Goal: Task Accomplishment & Management: Complete application form

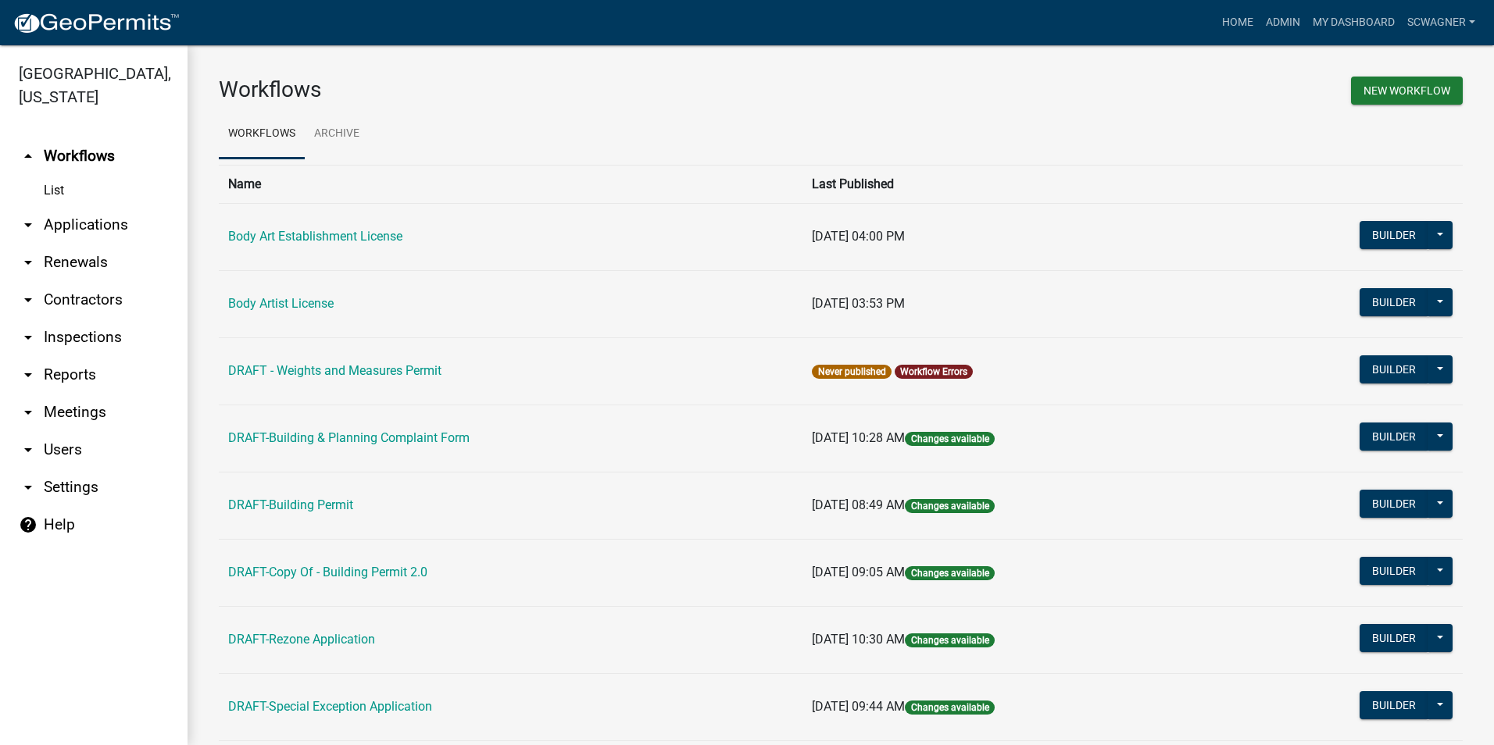
click at [115, 222] on link "arrow_drop_down Applications" at bounding box center [94, 225] width 188 height 38
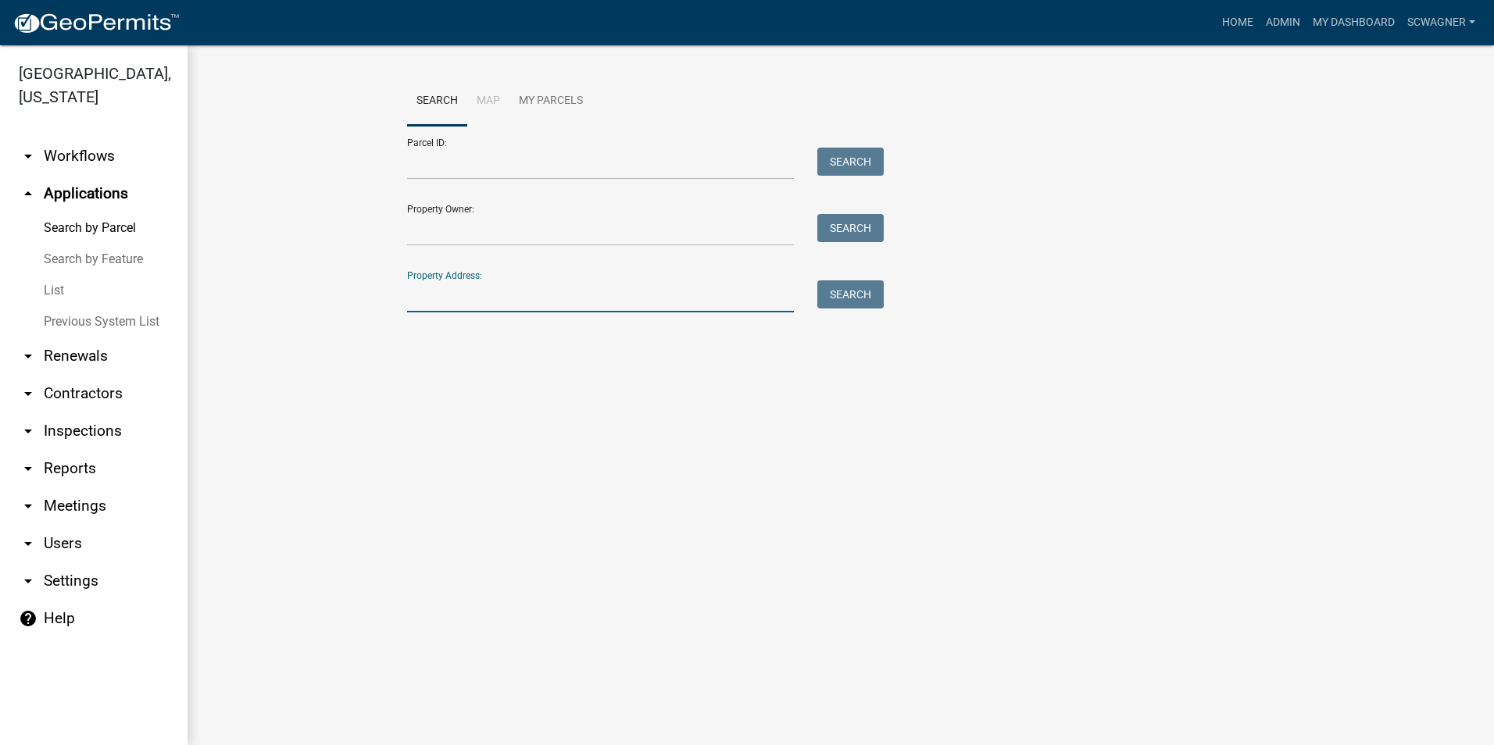
click at [481, 302] on input "Property Address:" at bounding box center [600, 296] width 387 height 32
type input "6131"
click at [845, 288] on button "Search" at bounding box center [850, 294] width 66 height 28
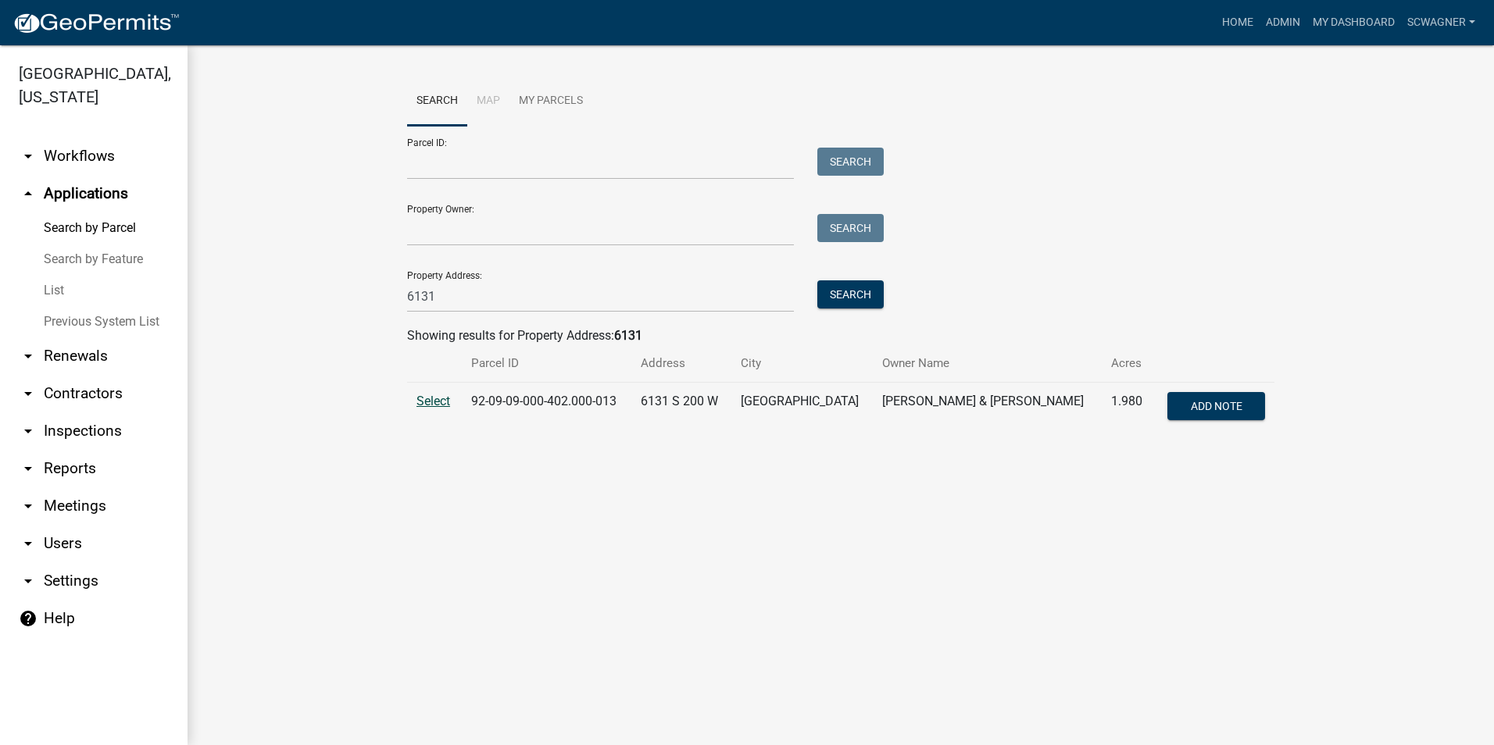
click at [434, 399] on span "Select" at bounding box center [433, 401] width 34 height 15
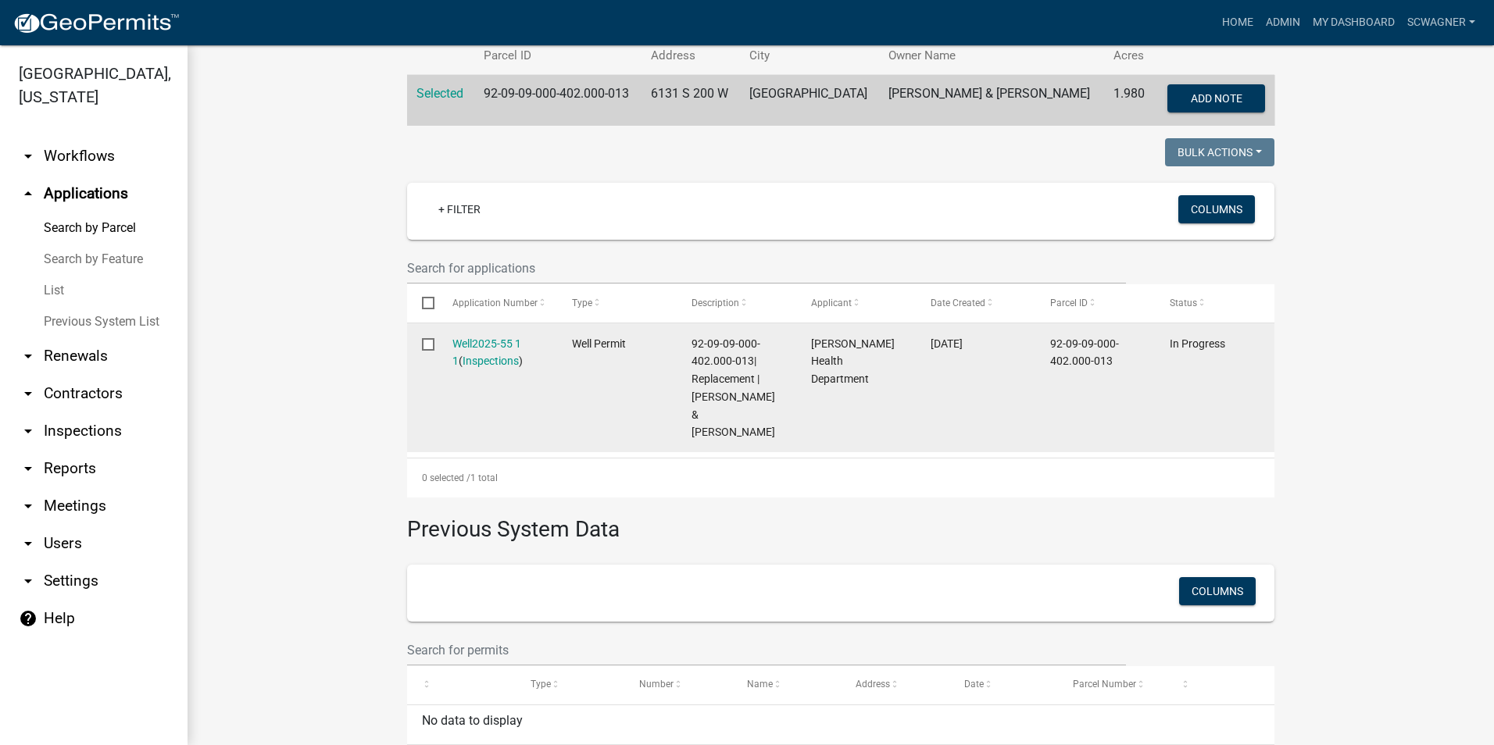
scroll to position [313, 0]
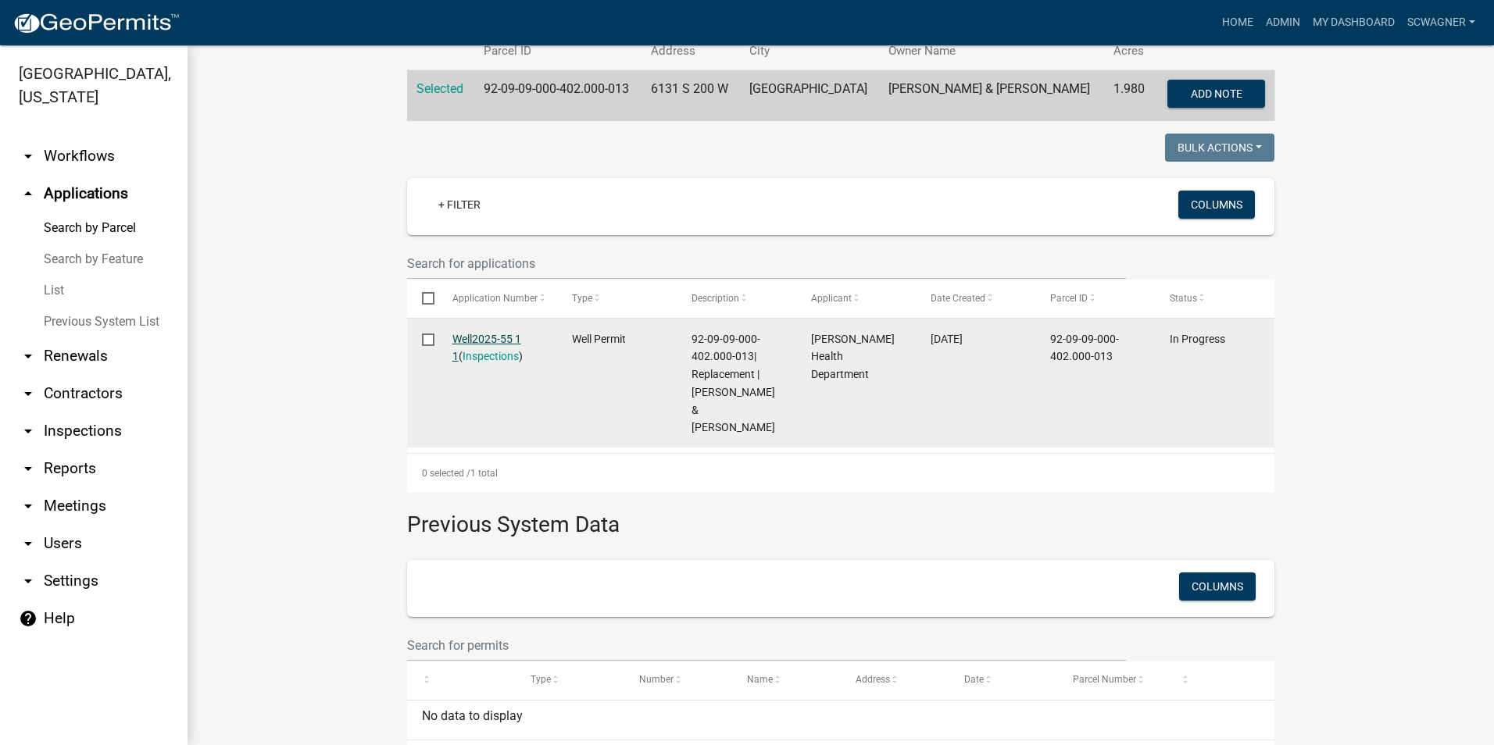
click at [464, 341] on link "Well2025-55 1 1" at bounding box center [486, 348] width 69 height 30
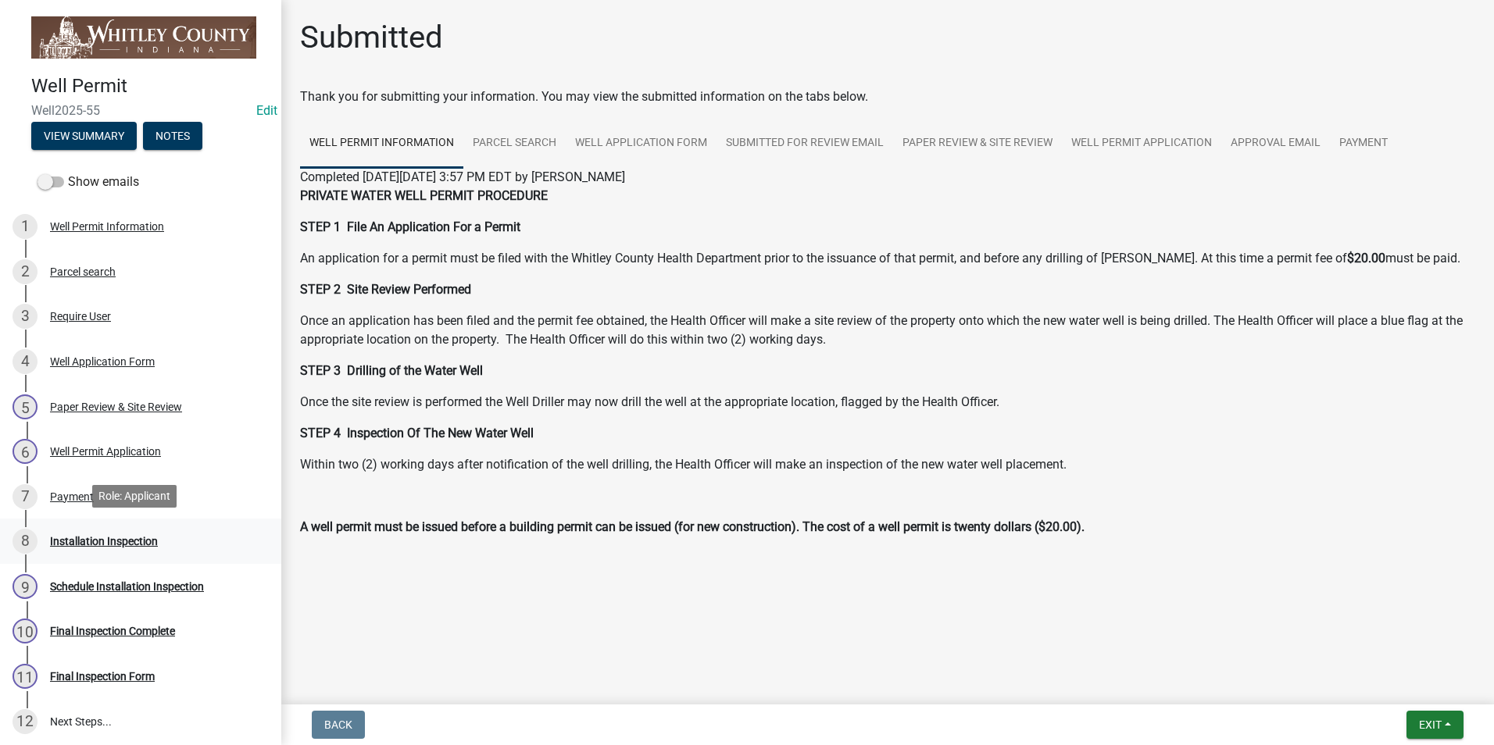
click at [133, 539] on div "Installation Inspection" at bounding box center [104, 541] width 108 height 11
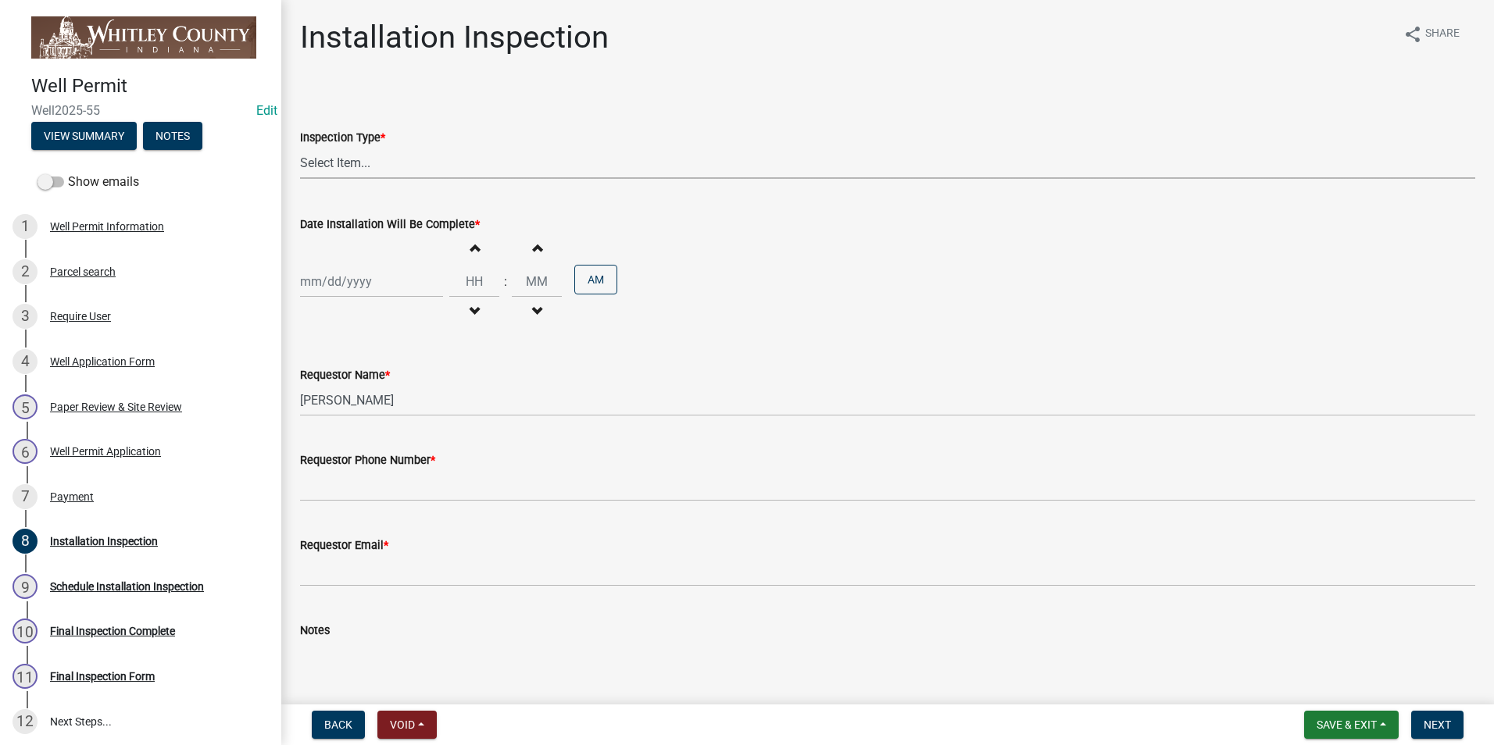
click at [413, 170] on select "Select Item... Well Installation Inspection" at bounding box center [887, 163] width 1175 height 32
click at [300, 147] on select "Select Item... Well Installation Inspection" at bounding box center [887, 163] width 1175 height 32
select select "4c1032d9-b43a-4610-a64a-bf970f548ad8"
select select "10"
select select "2025"
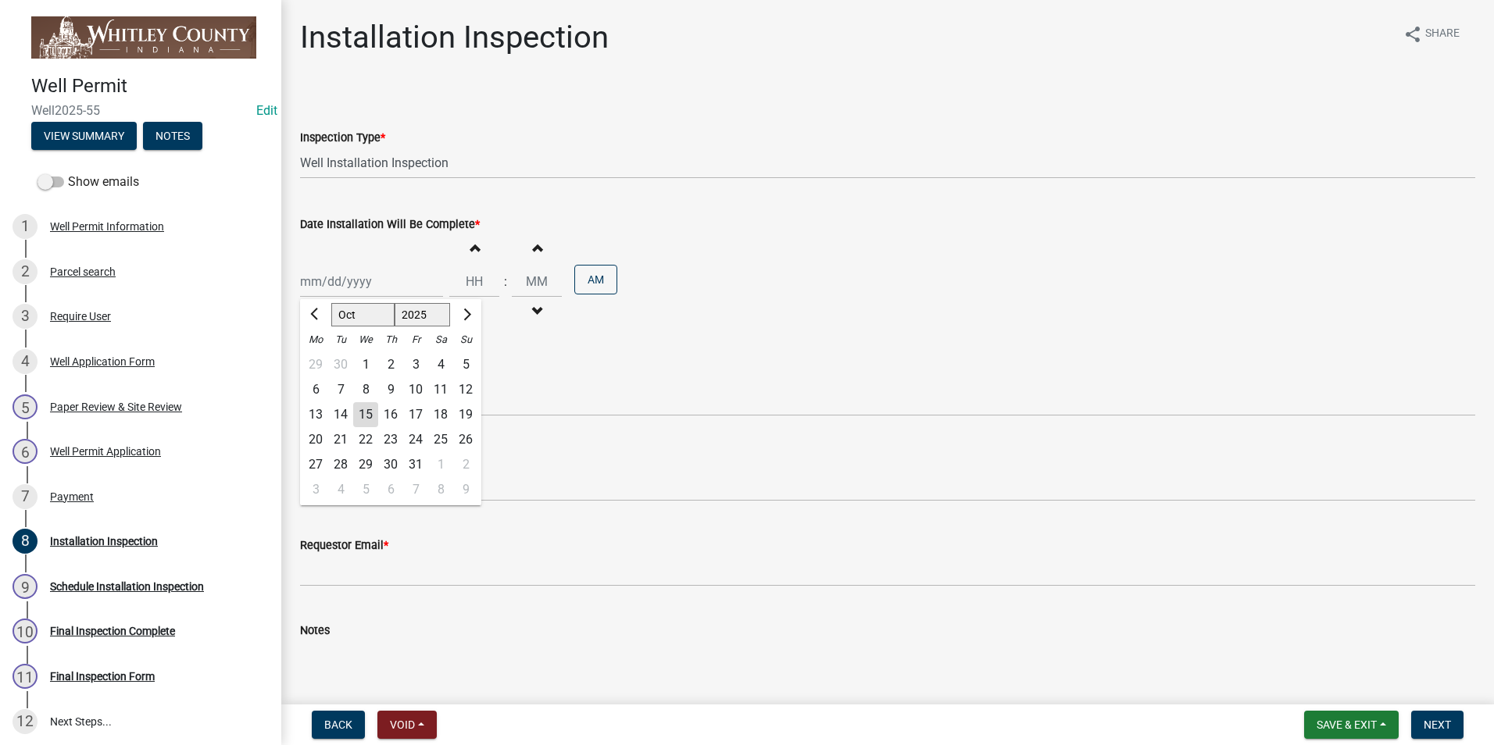
click at [376, 287] on div "[PERSON_NAME] Feb Mar Apr [PERSON_NAME][DATE] Oct Nov [DATE] 1526 1527 1528 152…" at bounding box center [371, 282] width 143 height 32
click at [338, 416] on div "14" at bounding box center [340, 414] width 25 height 25
type input "[DATE]"
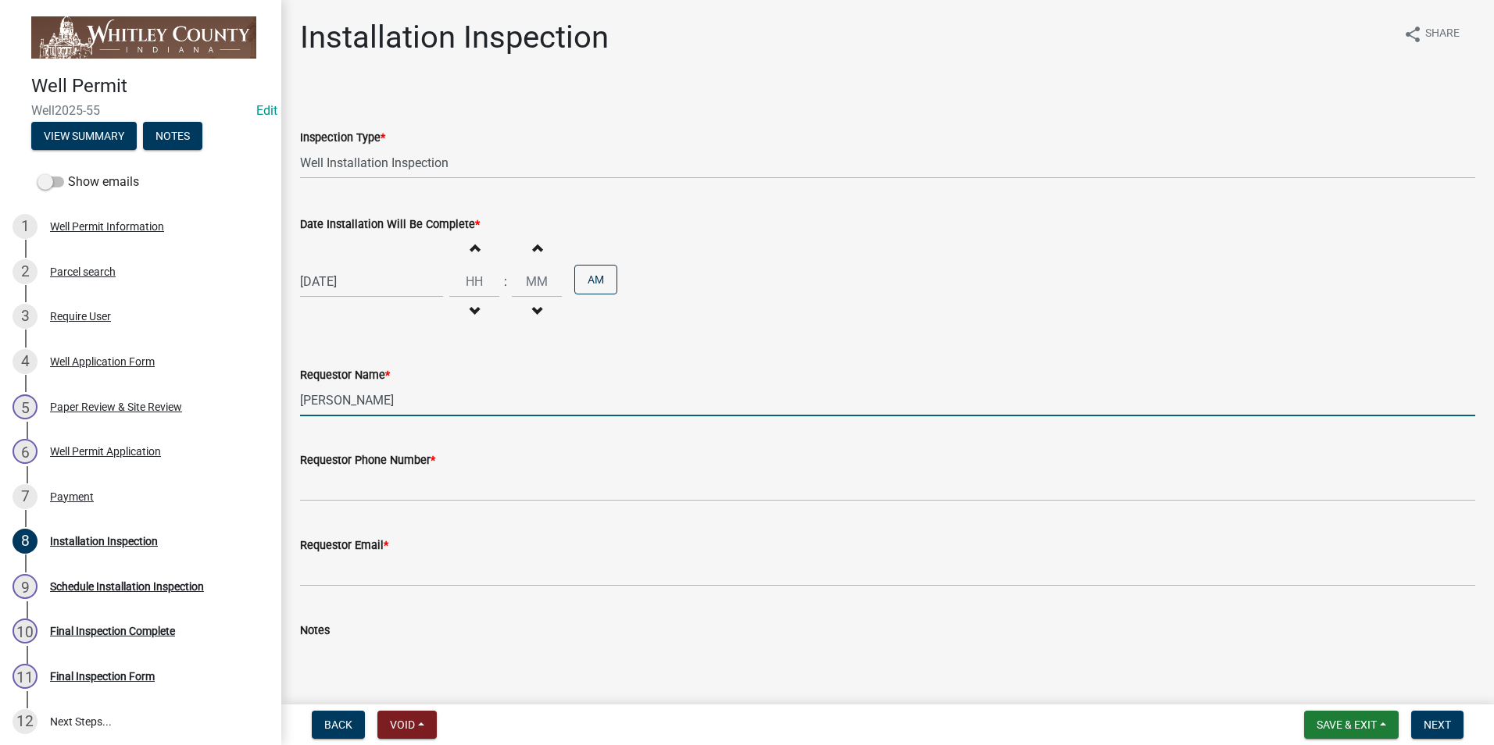
click at [398, 398] on input "[PERSON_NAME]" at bounding box center [887, 400] width 1175 height 32
type input "L"
type input "[PERSON_NAME]"
type input "09"
type input "50"
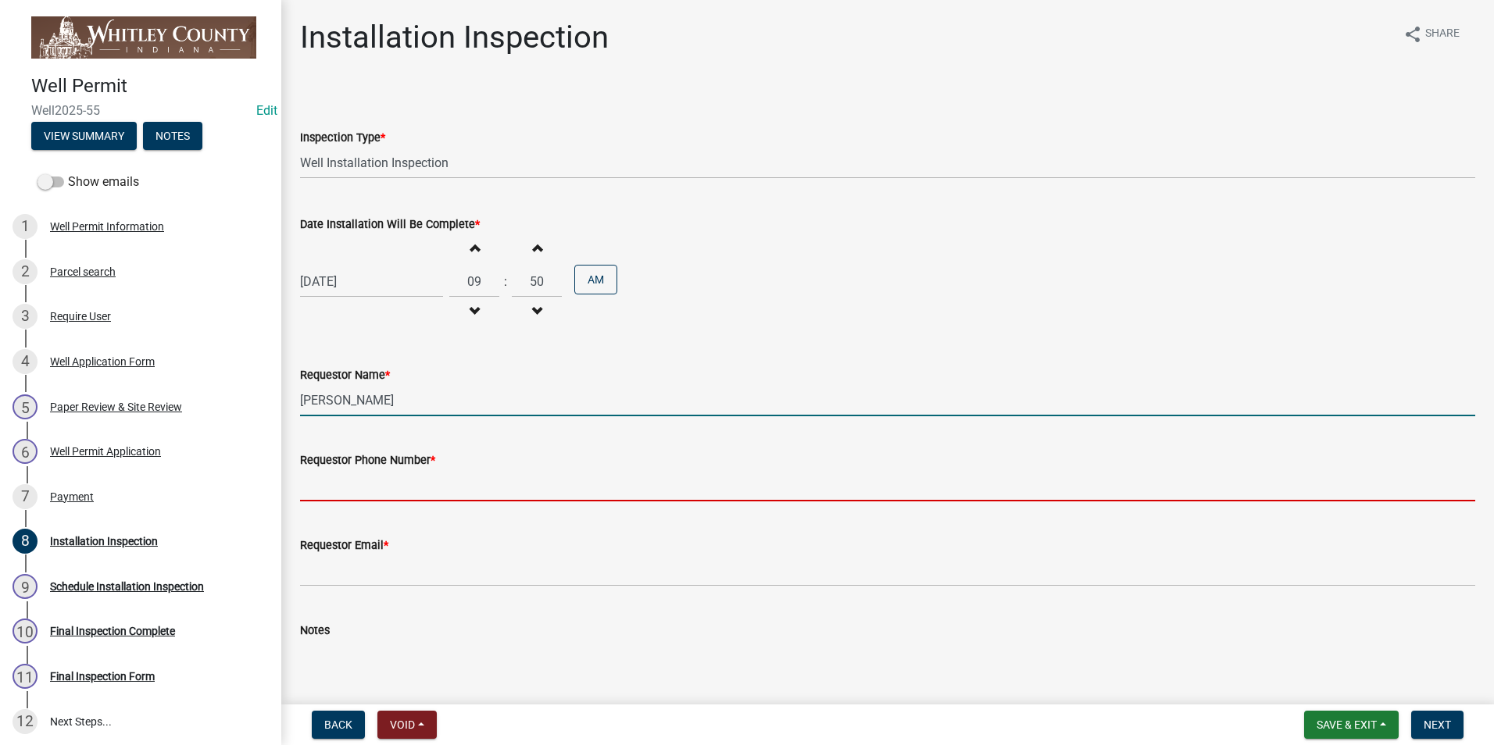
type input "2602483121"
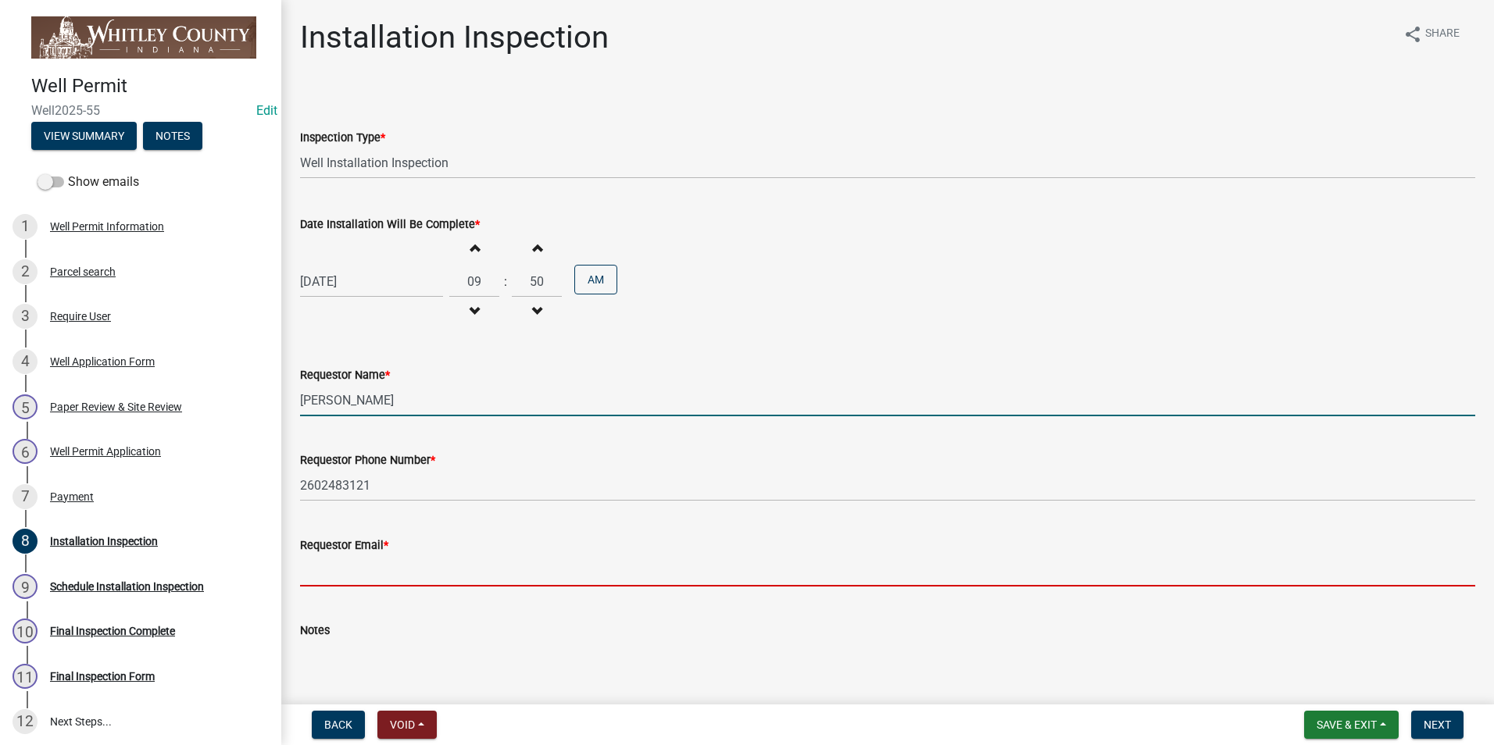
type input "[EMAIL_ADDRESS][DOMAIN_NAME]"
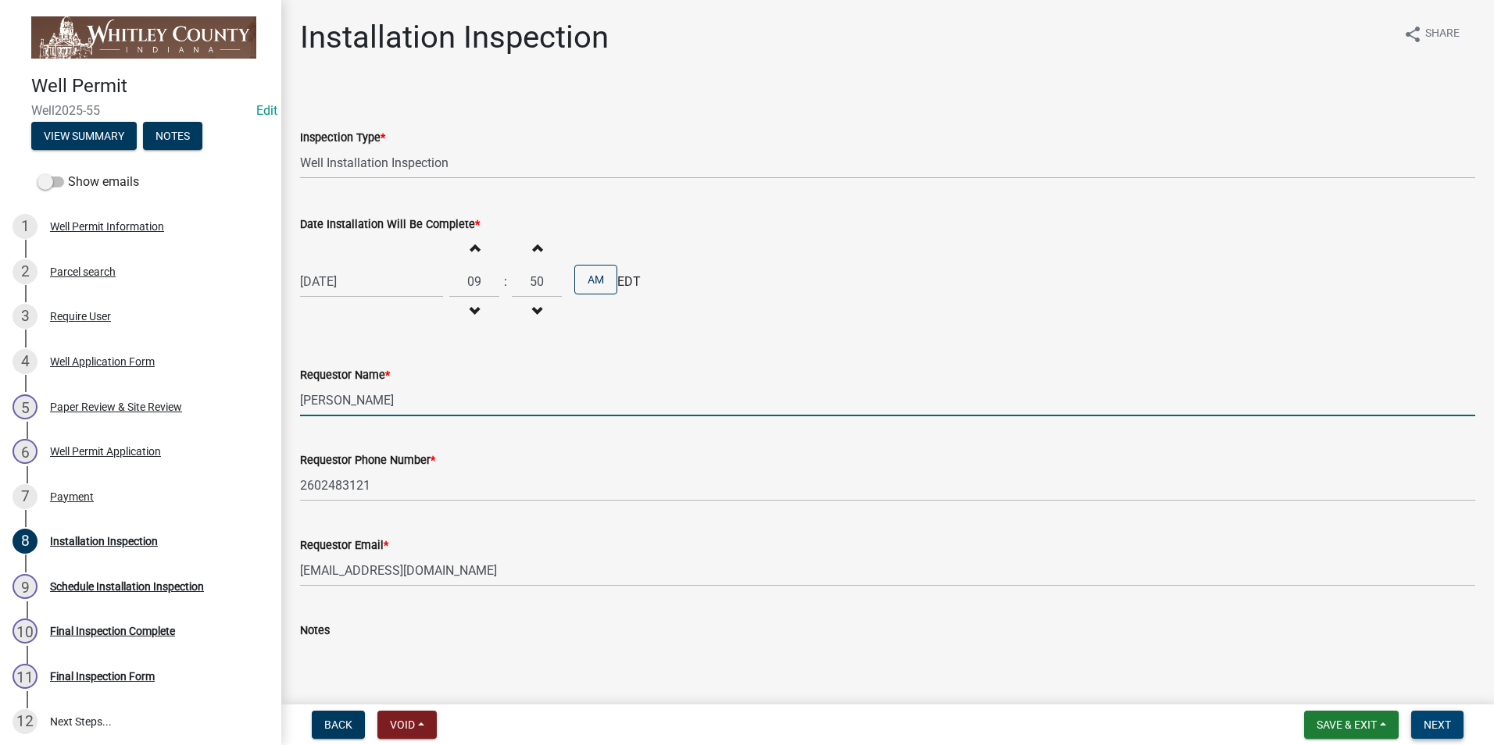
click at [1424, 723] on button "Next" at bounding box center [1437, 725] width 52 height 28
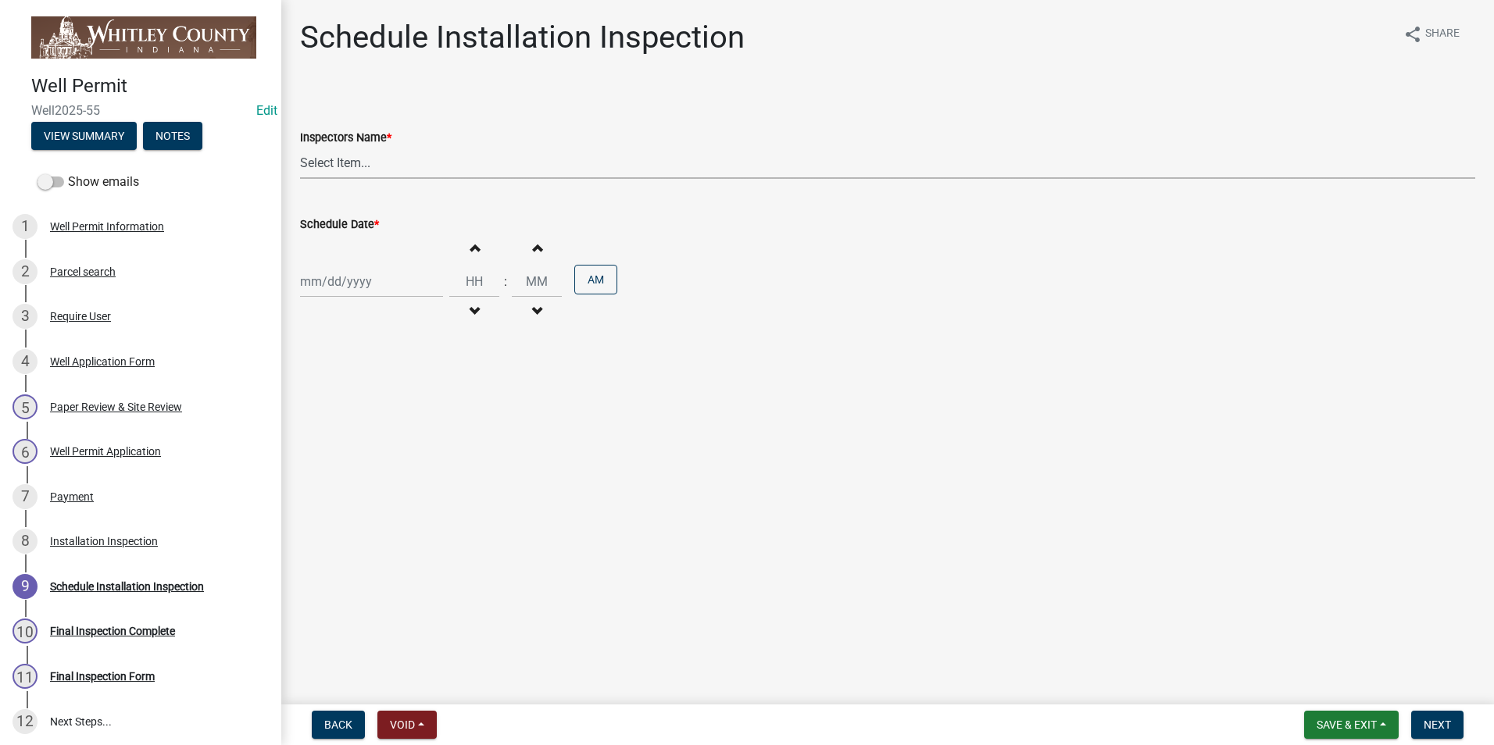
click at [353, 166] on select "Select Item... swagner ([PERSON_NAME] [PERSON_NAME]) [PERSON_NAME] ([PERSON_NAM…" at bounding box center [887, 163] width 1175 height 32
select select "f7ad9f8f-cb11-4988-8b83-06889c6c21fa"
click at [300, 147] on select "Select Item... swagner ([PERSON_NAME] [PERSON_NAME]) [PERSON_NAME] ([PERSON_NAM…" at bounding box center [887, 163] width 1175 height 32
click at [334, 275] on div at bounding box center [371, 282] width 143 height 32
select select "10"
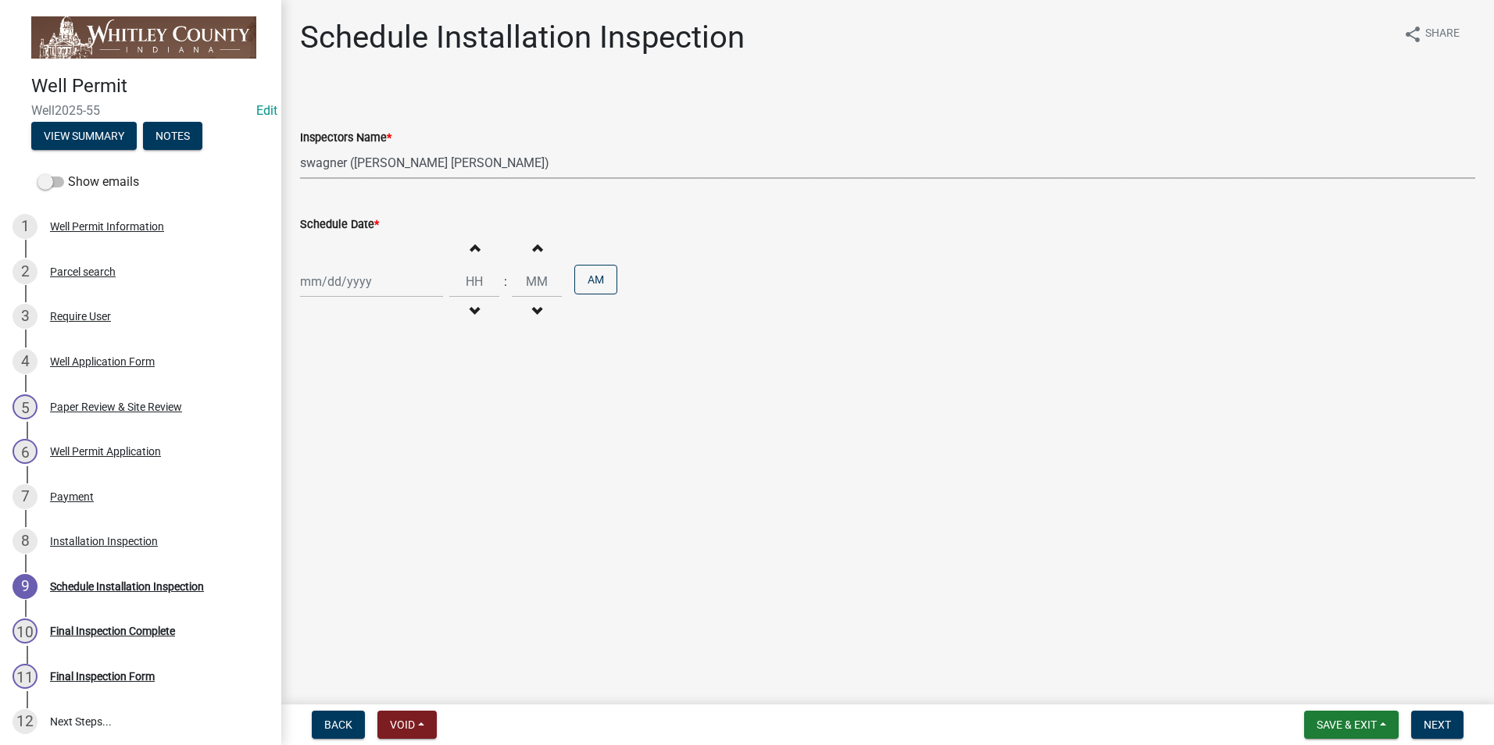
select select "2025"
click at [341, 406] on div "14" at bounding box center [340, 414] width 25 height 25
type input "[DATE]"
click at [471, 250] on span "button" at bounding box center [474, 247] width 8 height 13
type input "01"
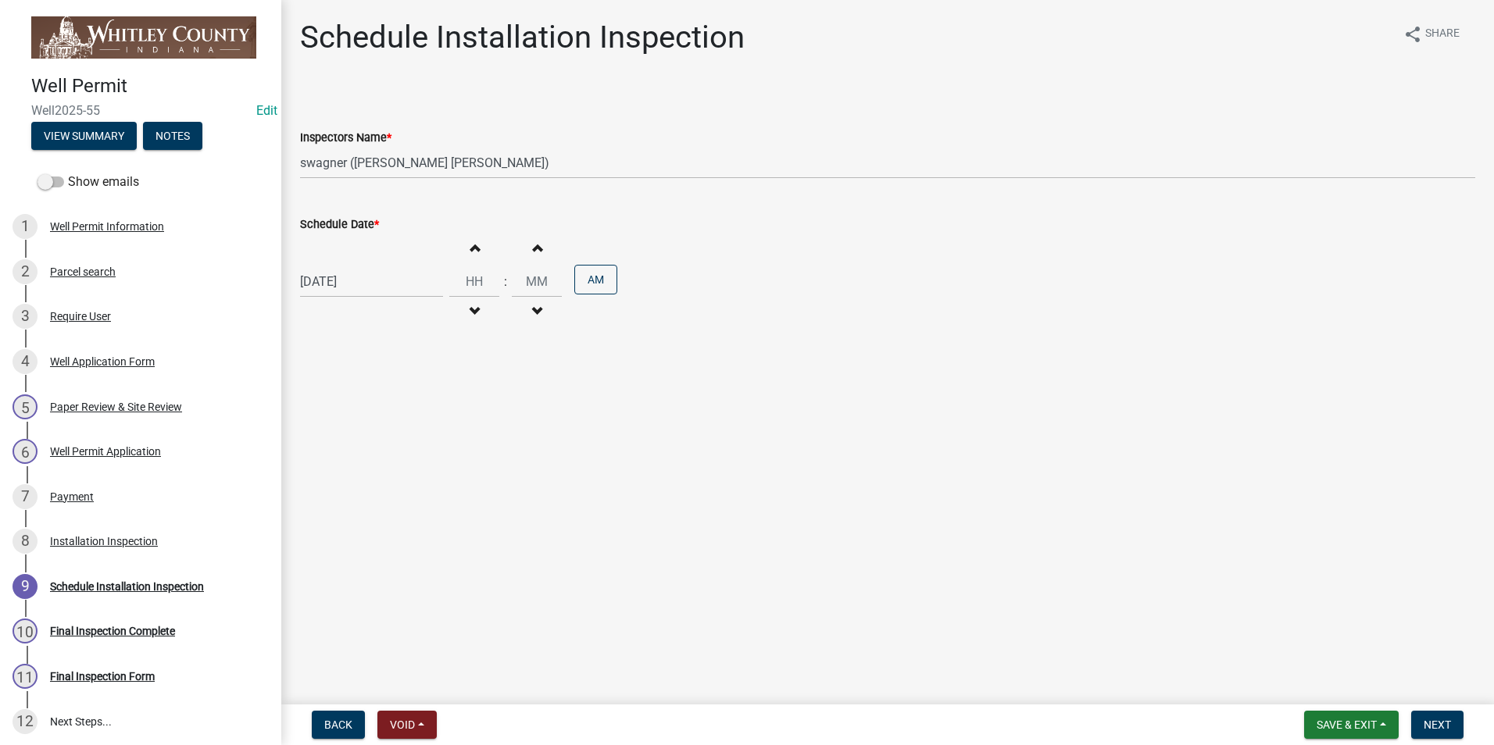
type input "00"
click at [470, 250] on span "button" at bounding box center [474, 247] width 8 height 13
click at [470, 249] on span "button" at bounding box center [474, 247] width 8 height 13
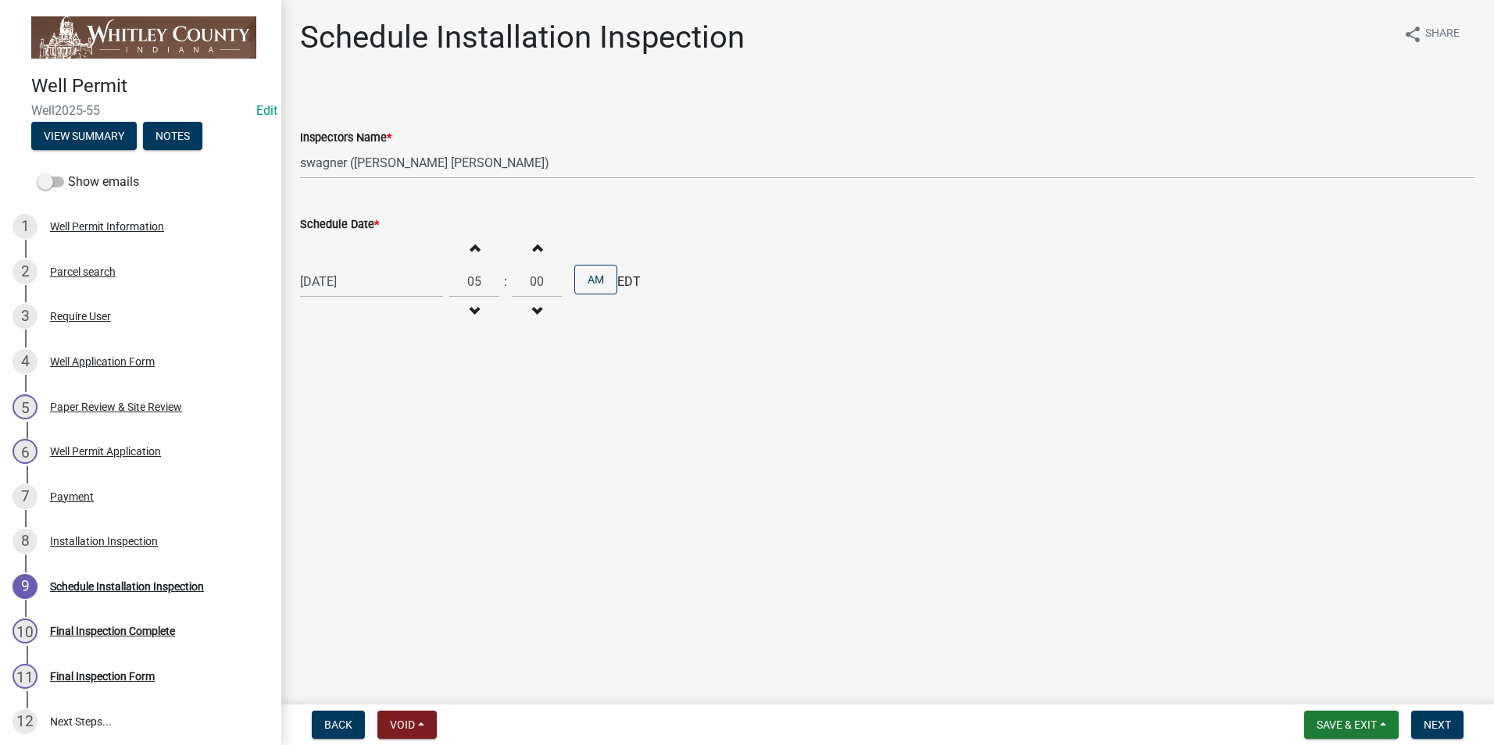
click at [470, 249] on span "button" at bounding box center [474, 247] width 8 height 13
click at [470, 250] on span "button" at bounding box center [474, 247] width 8 height 13
type input "09"
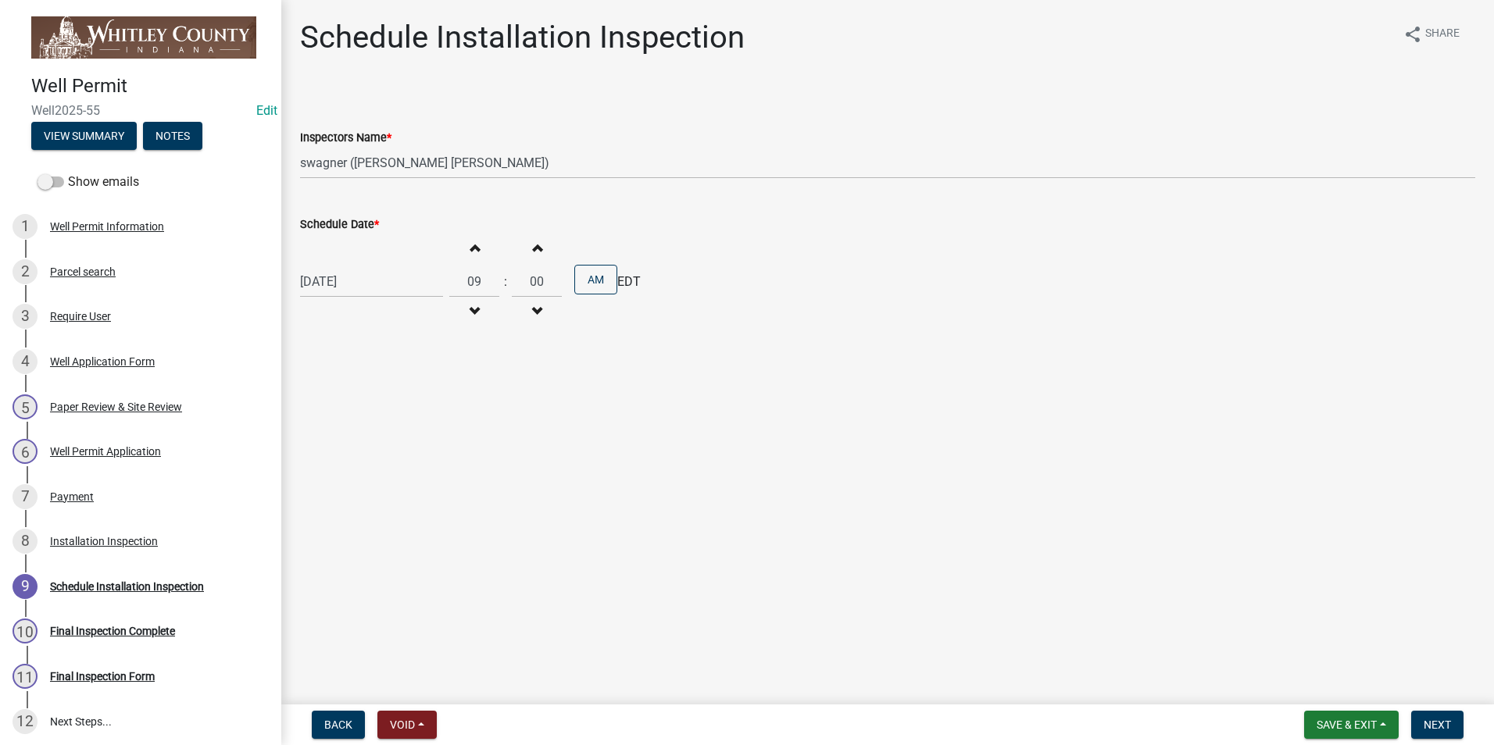
click at [533, 248] on span "button" at bounding box center [537, 247] width 8 height 13
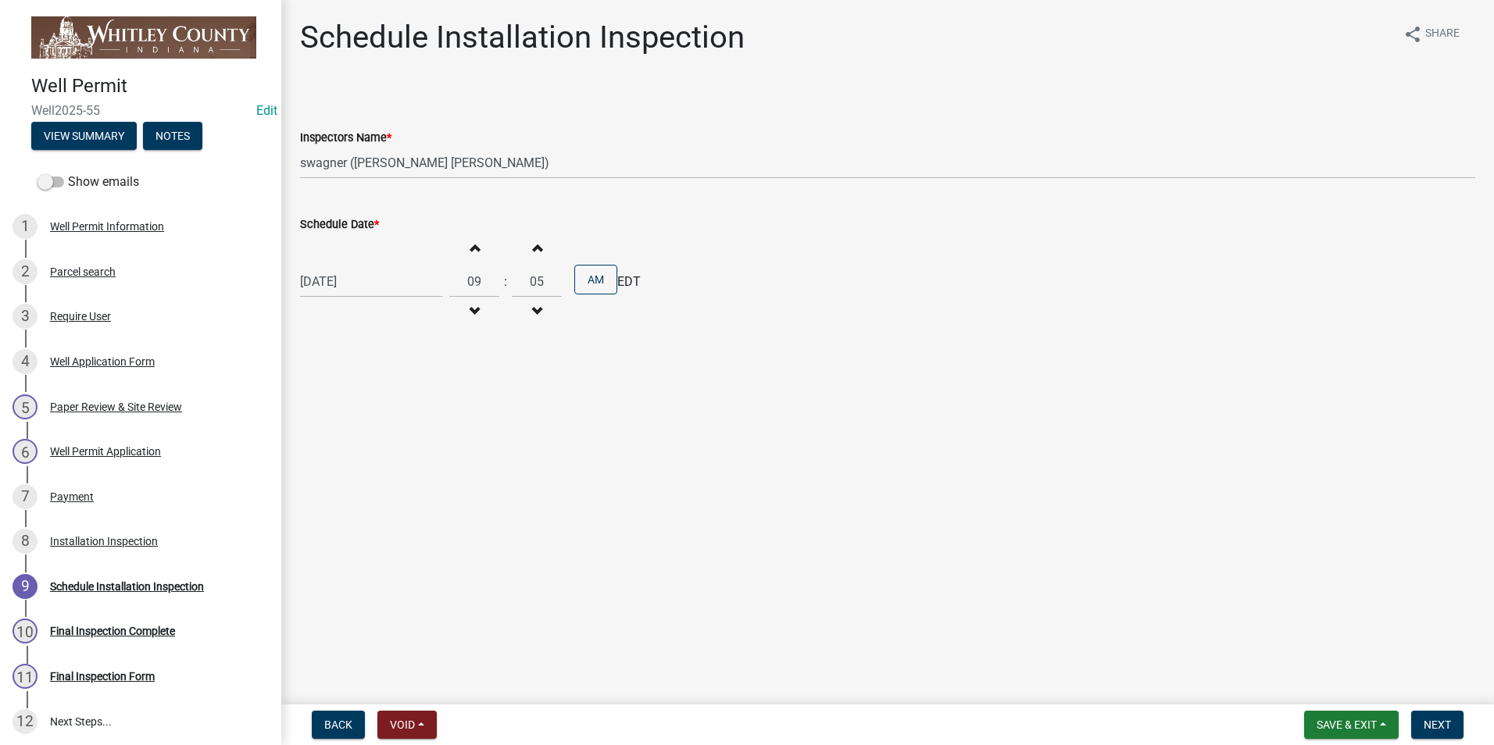
click at [533, 249] on span "button" at bounding box center [537, 247] width 8 height 13
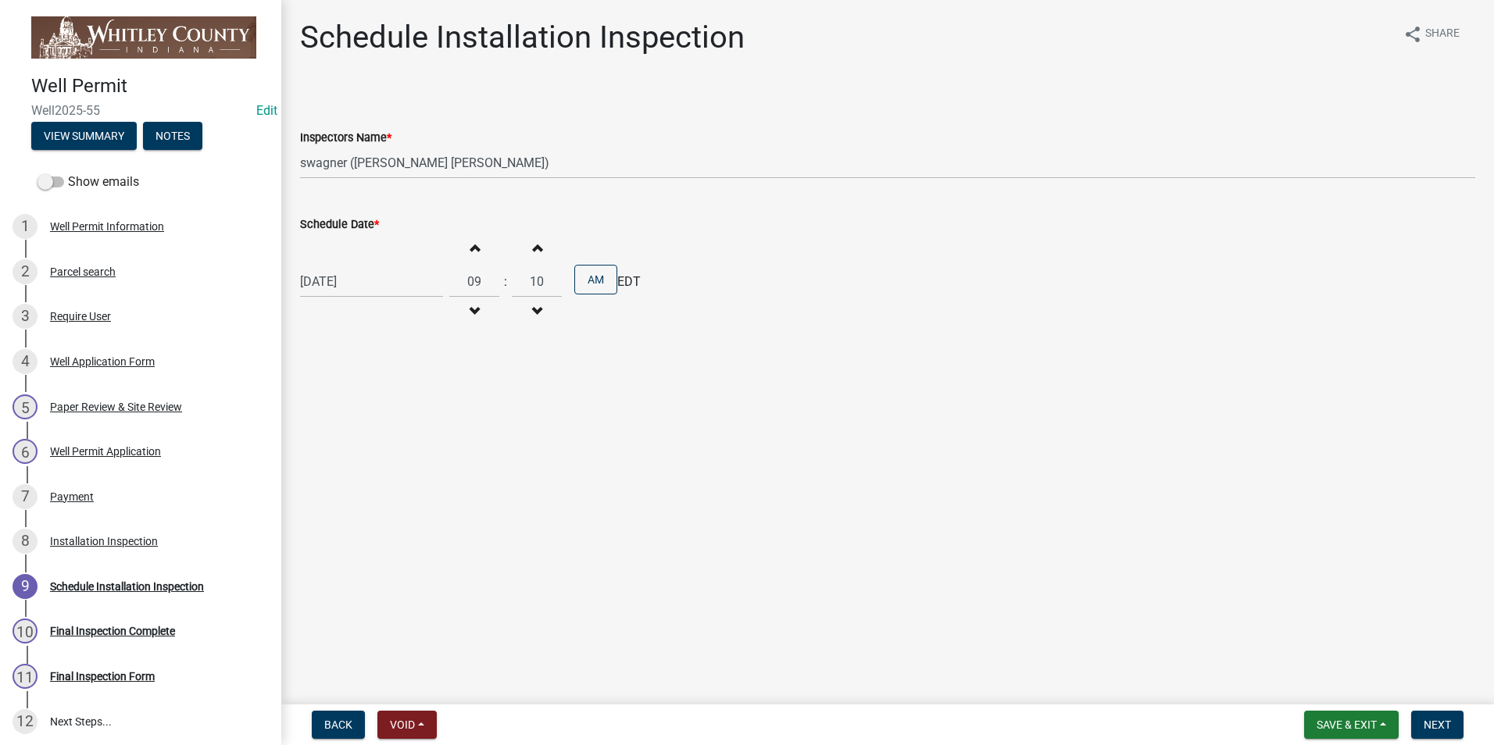
click at [533, 248] on span "button" at bounding box center [537, 247] width 8 height 13
click at [533, 249] on span "button" at bounding box center [537, 247] width 8 height 13
click at [533, 248] on span "button" at bounding box center [537, 247] width 8 height 13
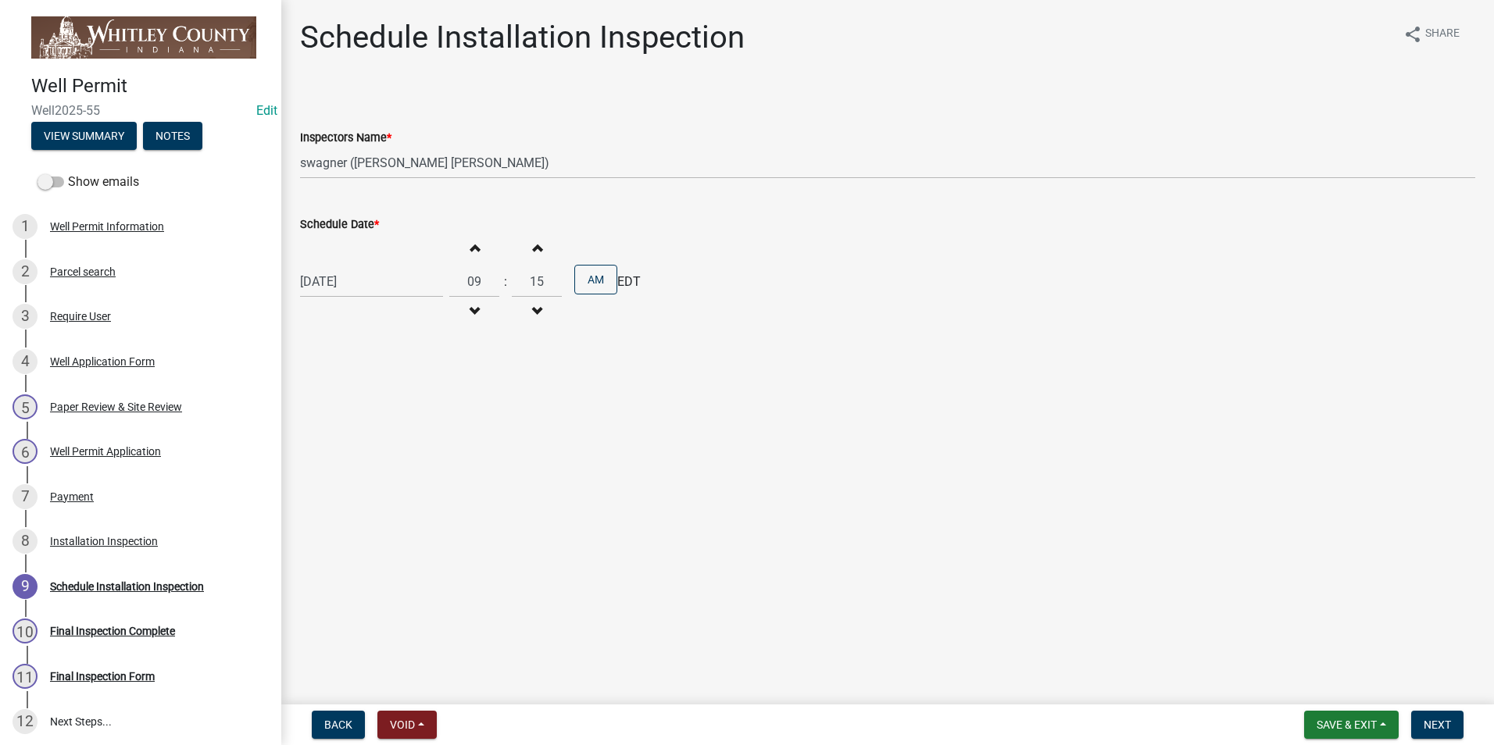
click at [533, 248] on span "button" at bounding box center [537, 247] width 8 height 13
click at [533, 249] on span "button" at bounding box center [537, 247] width 8 height 13
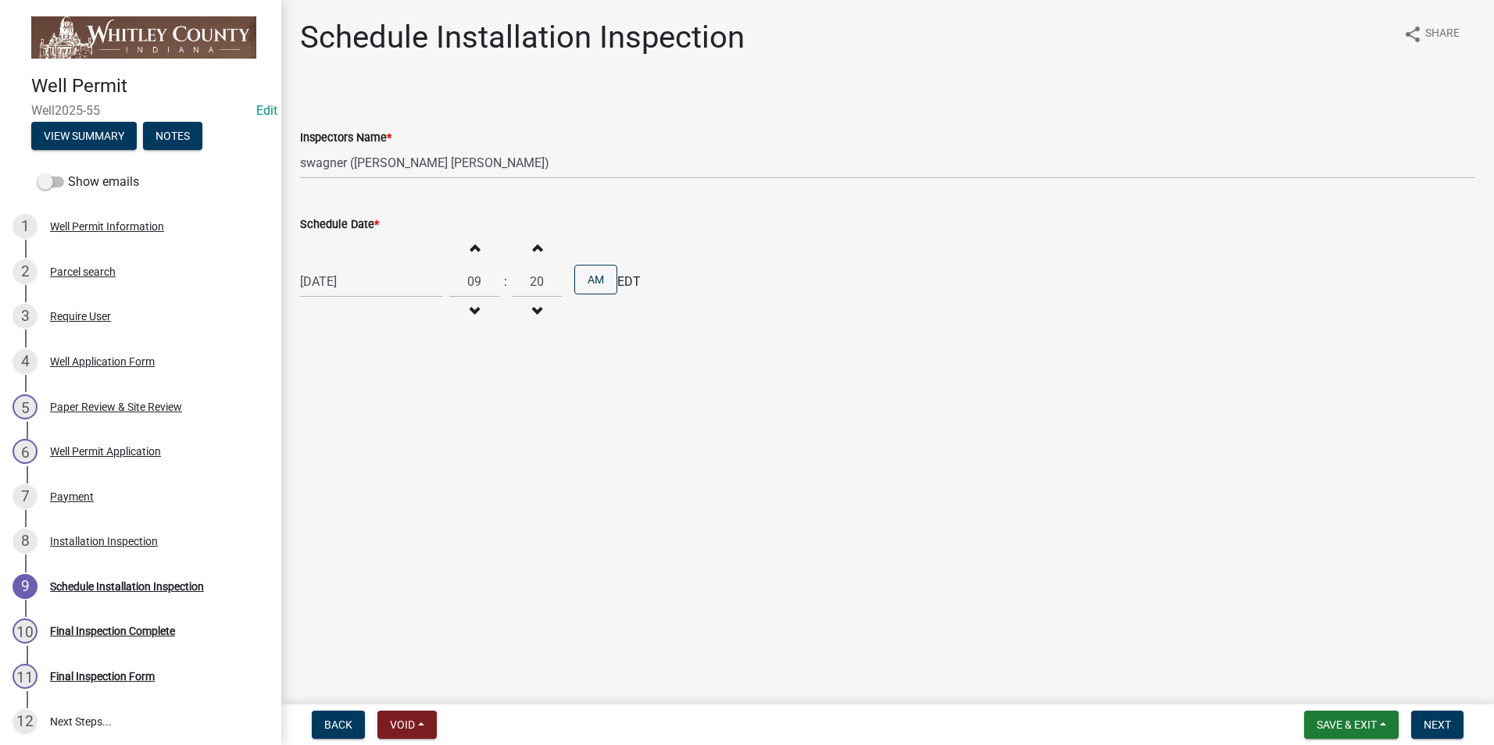
click at [533, 249] on span "button" at bounding box center [537, 247] width 8 height 13
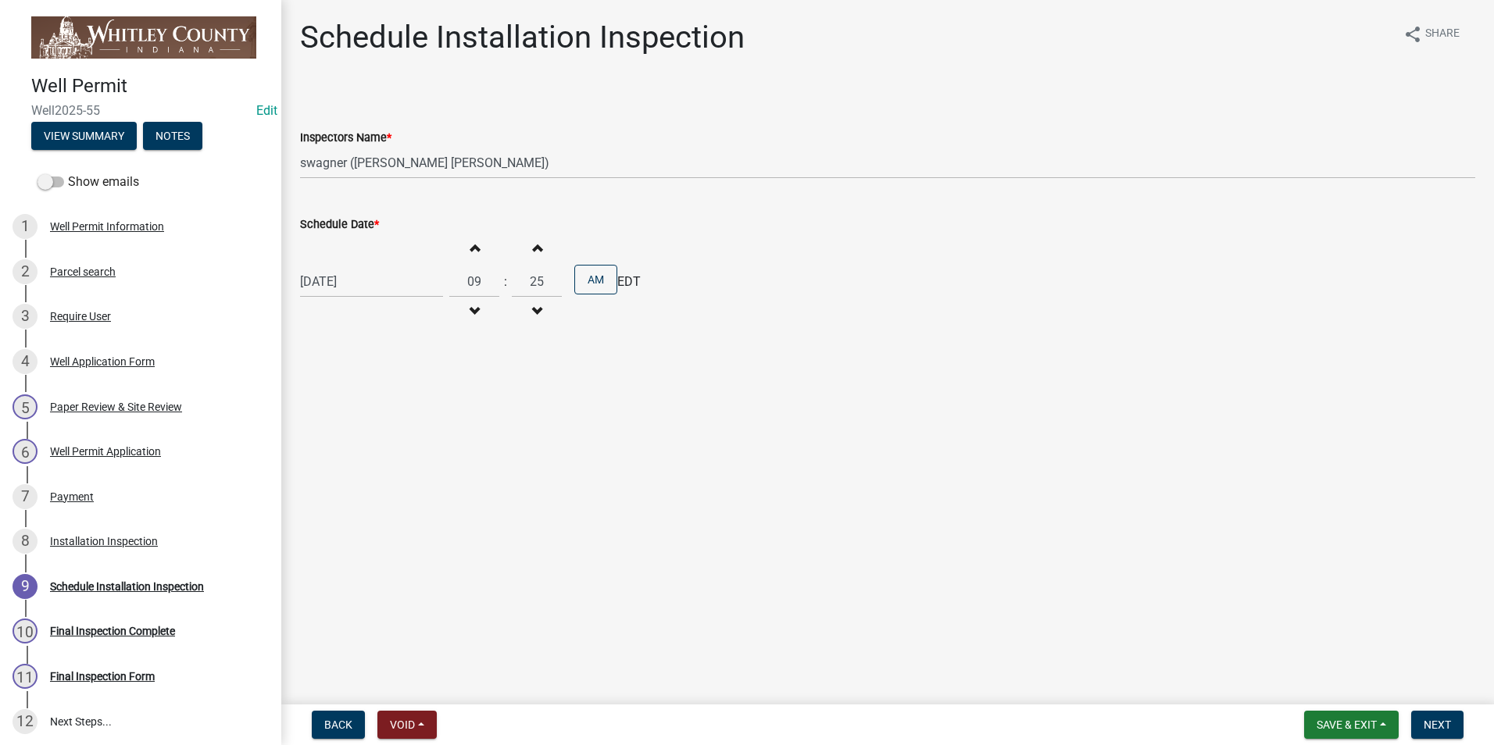
click at [533, 249] on span "button" at bounding box center [537, 247] width 8 height 13
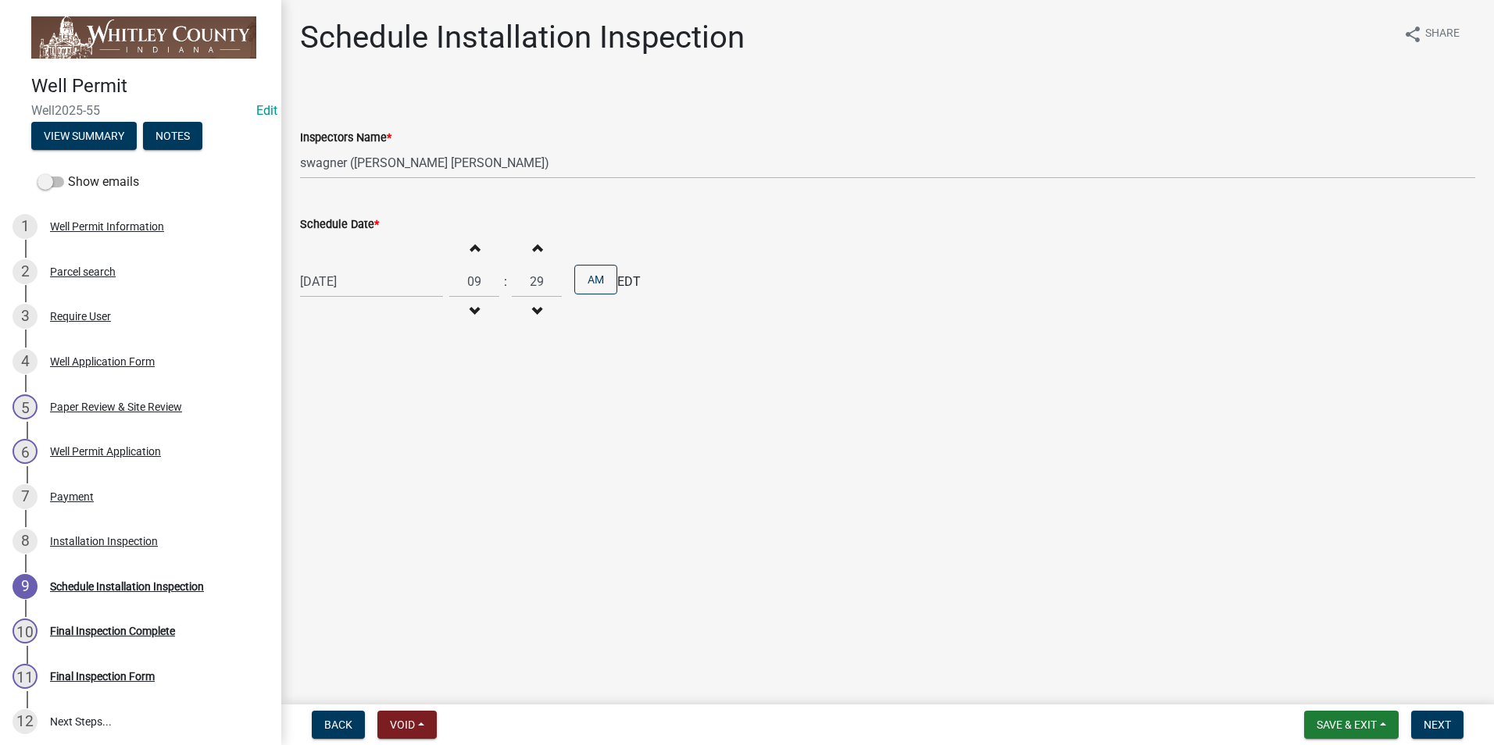
type input "30"
click at [1426, 730] on span "Next" at bounding box center [1437, 725] width 27 height 13
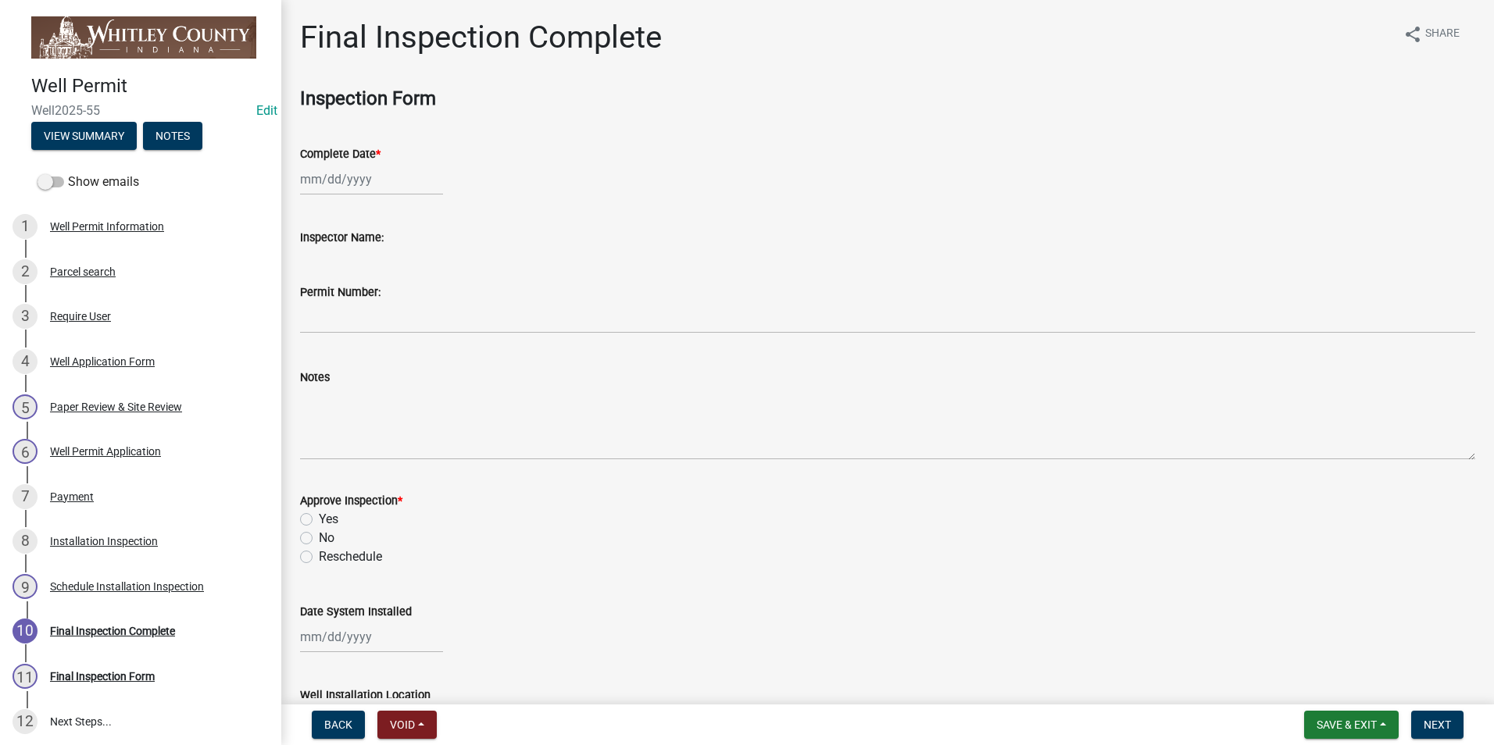
select select "10"
select select "2025"
click at [351, 183] on div "[PERSON_NAME] Feb Mar Apr [PERSON_NAME][DATE] Oct Nov [DATE] 1526 1527 1528 152…" at bounding box center [371, 179] width 143 height 32
click at [341, 312] on div "14" at bounding box center [340, 312] width 25 height 25
type input "[DATE]"
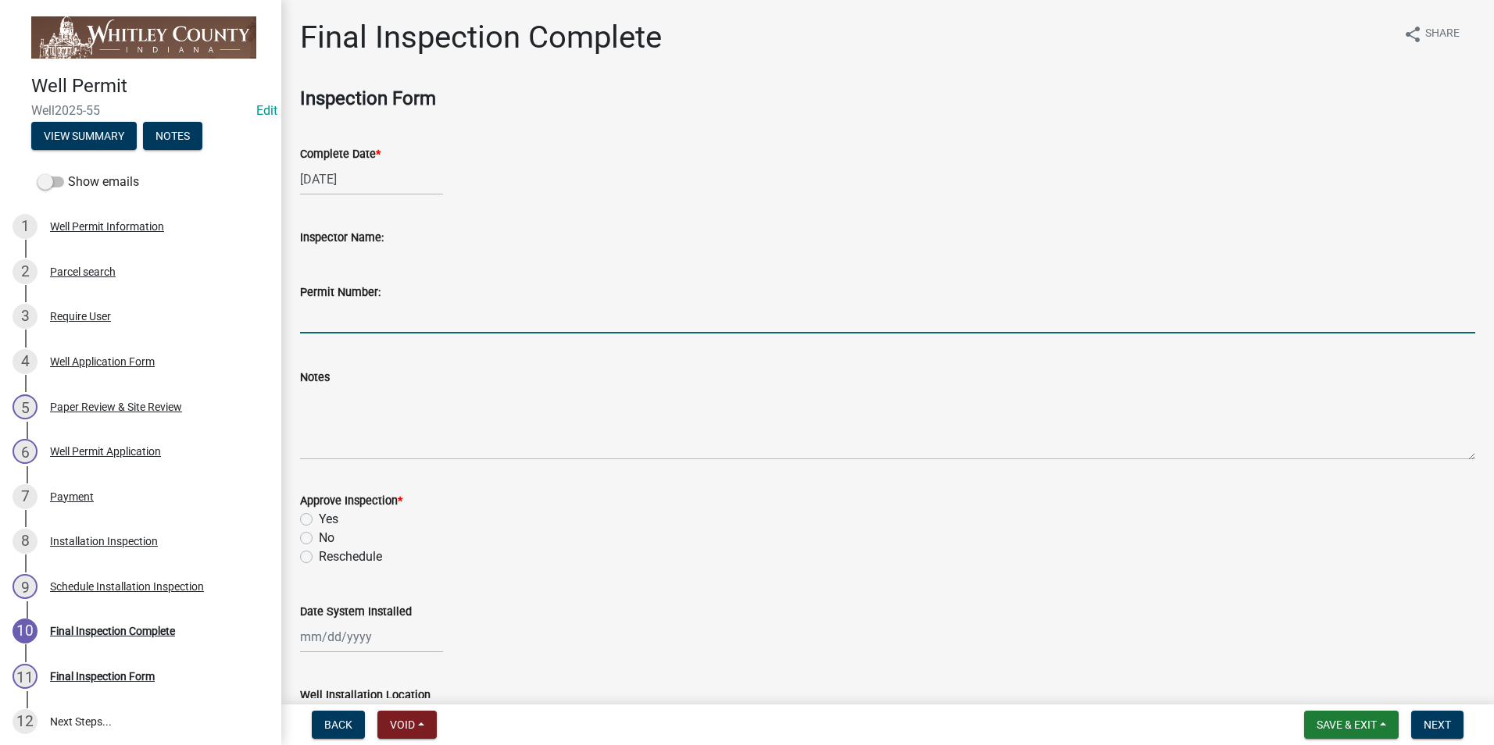
click at [348, 310] on input "Permit Number:" at bounding box center [887, 318] width 1175 height 32
type input "7598"
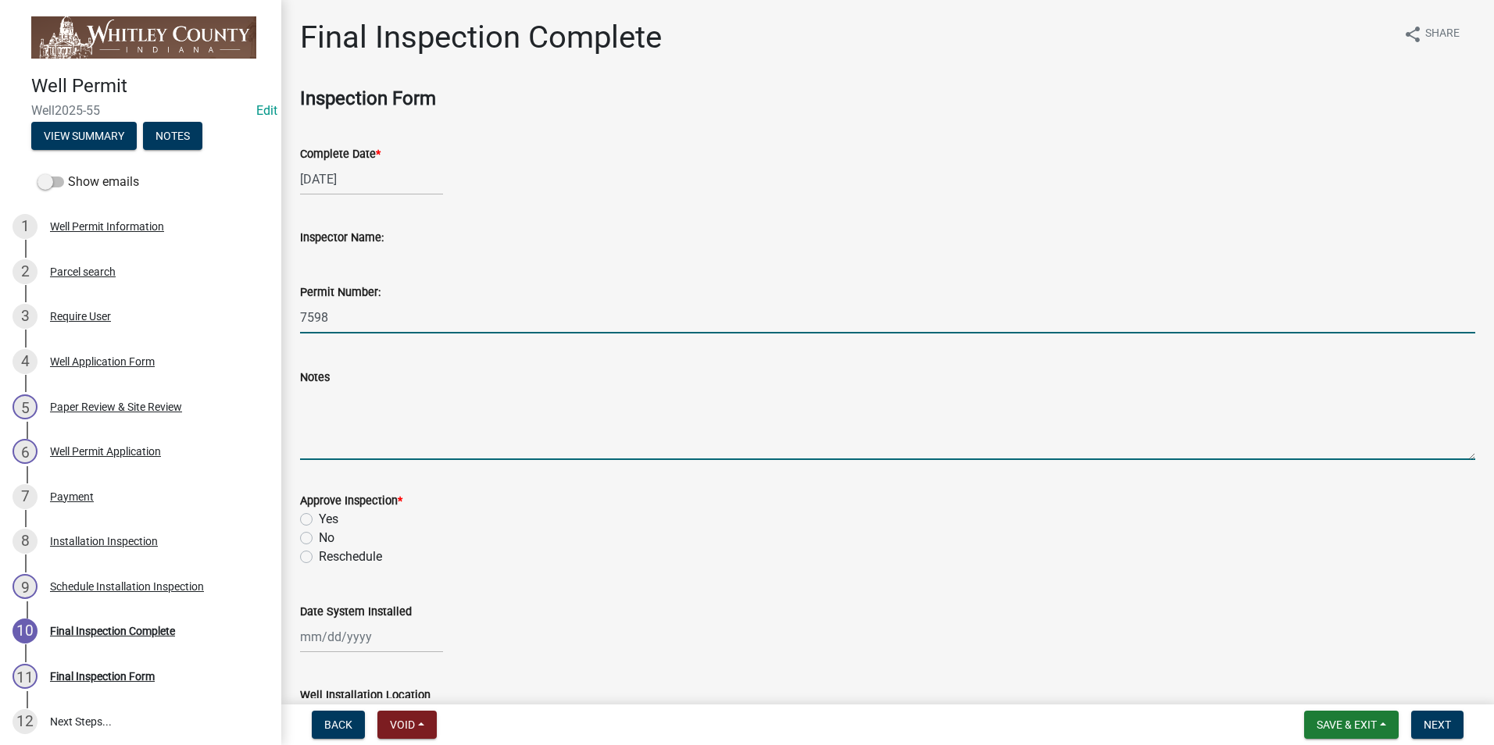
click at [347, 404] on textarea "Notes" at bounding box center [887, 423] width 1175 height 73
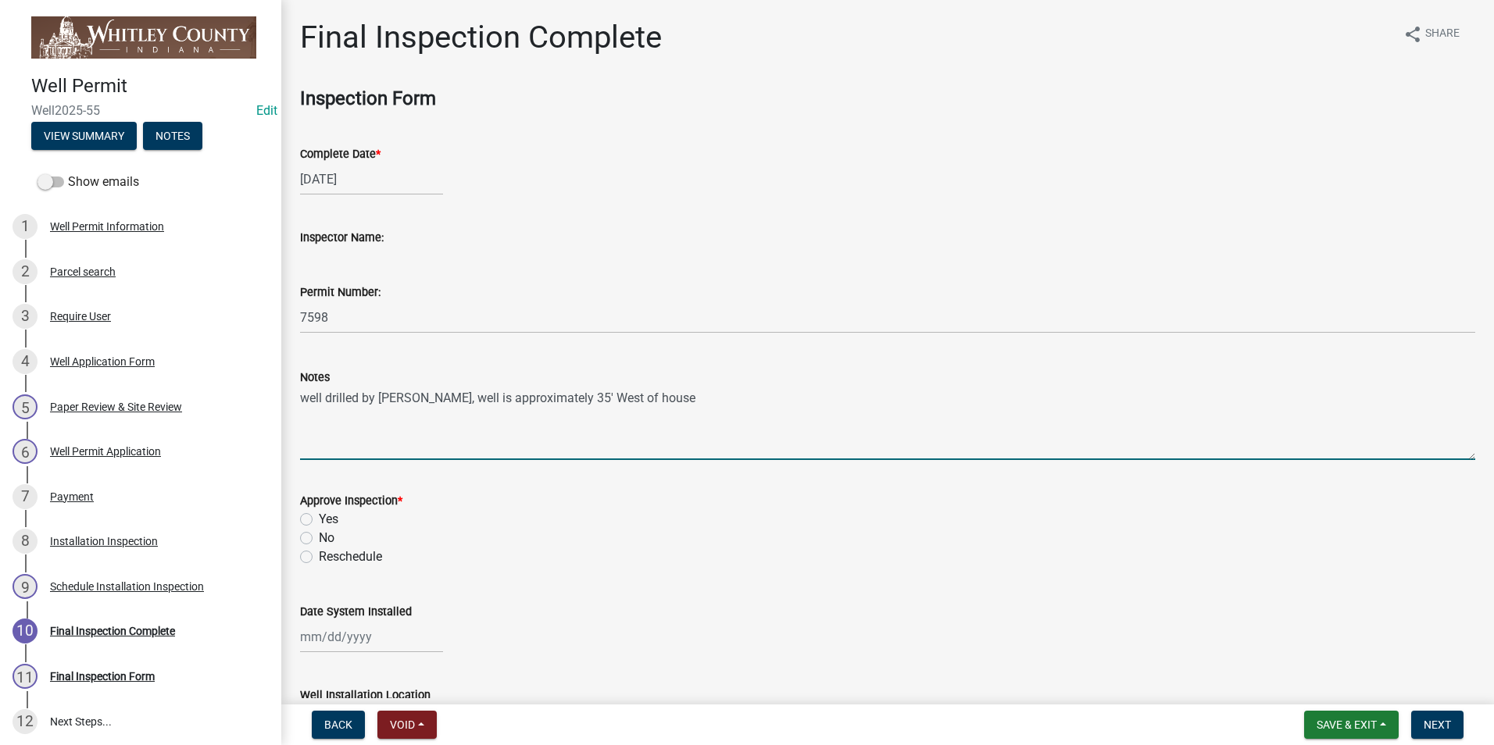
type textarea "well drilled by [PERSON_NAME], well is approximately 35' West of house"
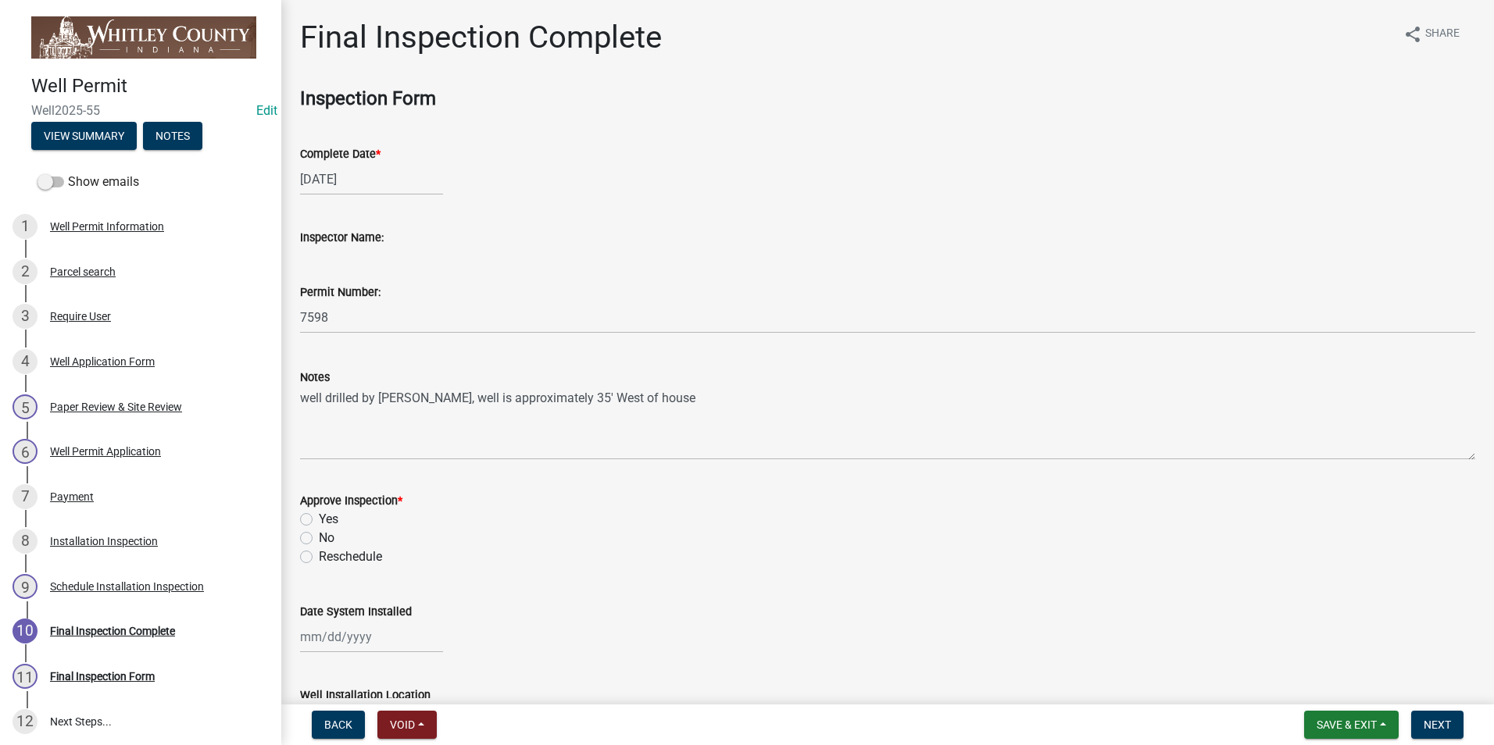
click at [299, 517] on div "Approve Inspection * Yes No Reschedule" at bounding box center [887, 520] width 1199 height 94
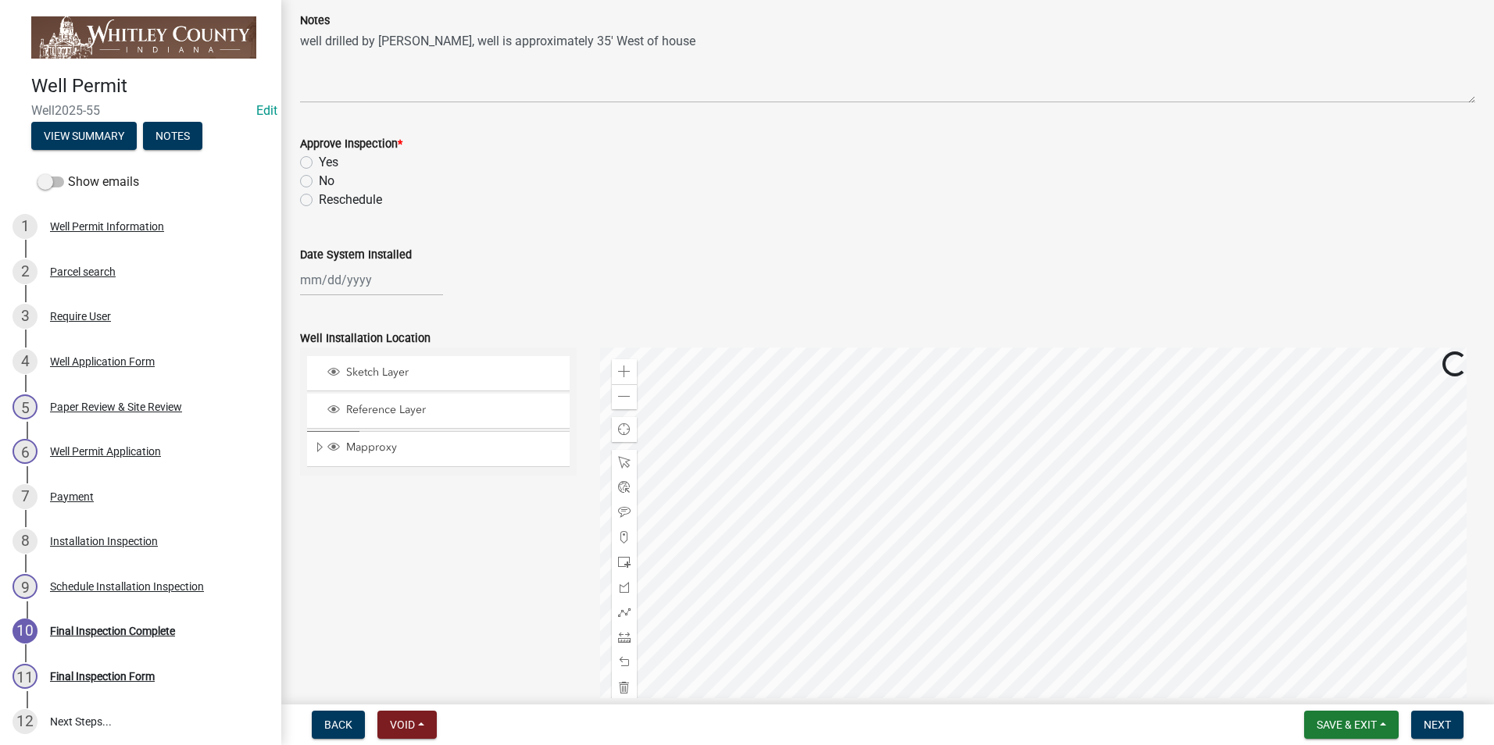
scroll to position [391, 0]
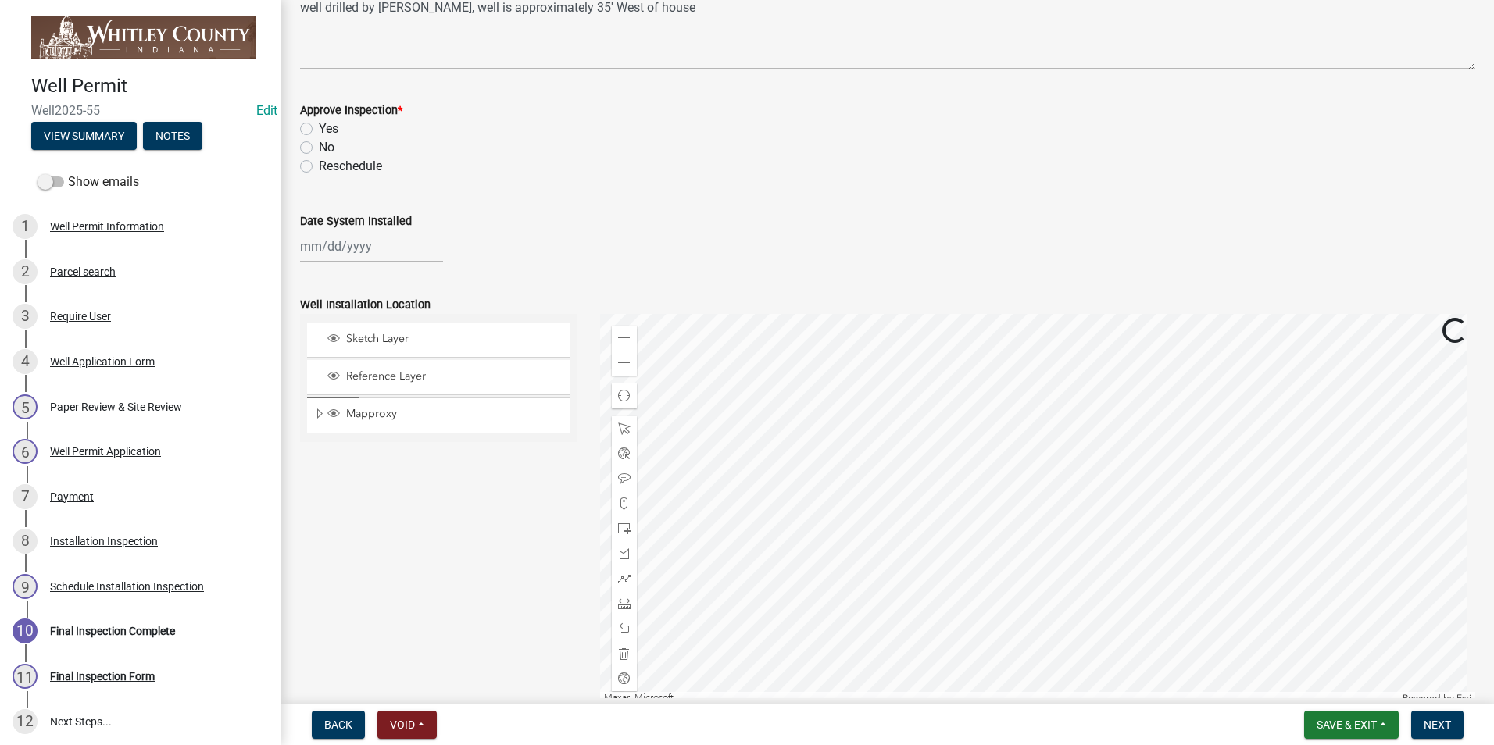
drag, startPoint x: 305, startPoint y: 128, endPoint x: 359, endPoint y: 215, distance: 102.1
click at [319, 128] on label "Yes" at bounding box center [329, 129] width 20 height 19
click at [319, 128] on input "Yes" at bounding box center [324, 125] width 10 height 10
radio input "true"
click at [345, 248] on div at bounding box center [371, 246] width 143 height 32
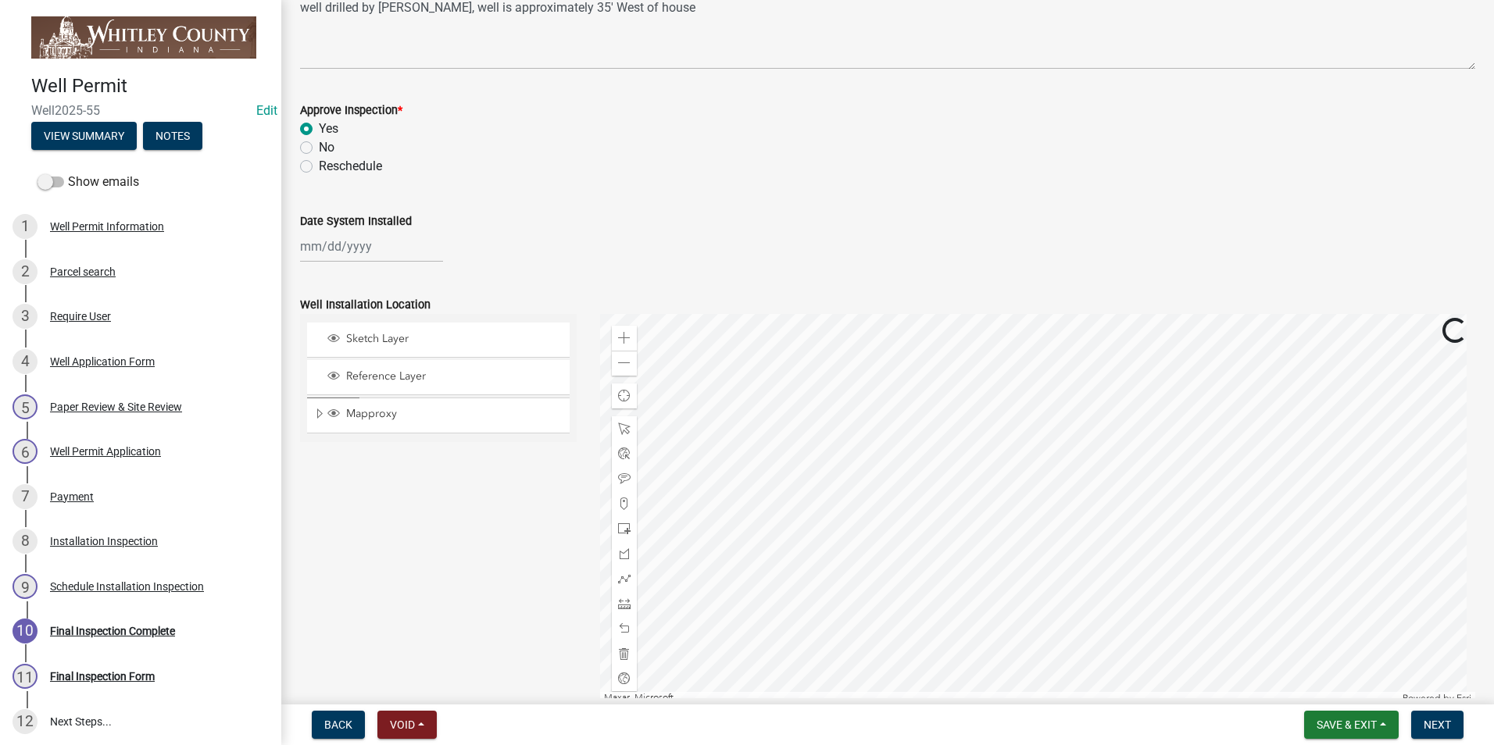
select select "10"
select select "2025"
drag, startPoint x: 341, startPoint y: 377, endPoint x: 361, endPoint y: 370, distance: 21.0
click at [340, 377] on div "14" at bounding box center [340, 379] width 25 height 25
type input "[DATE]"
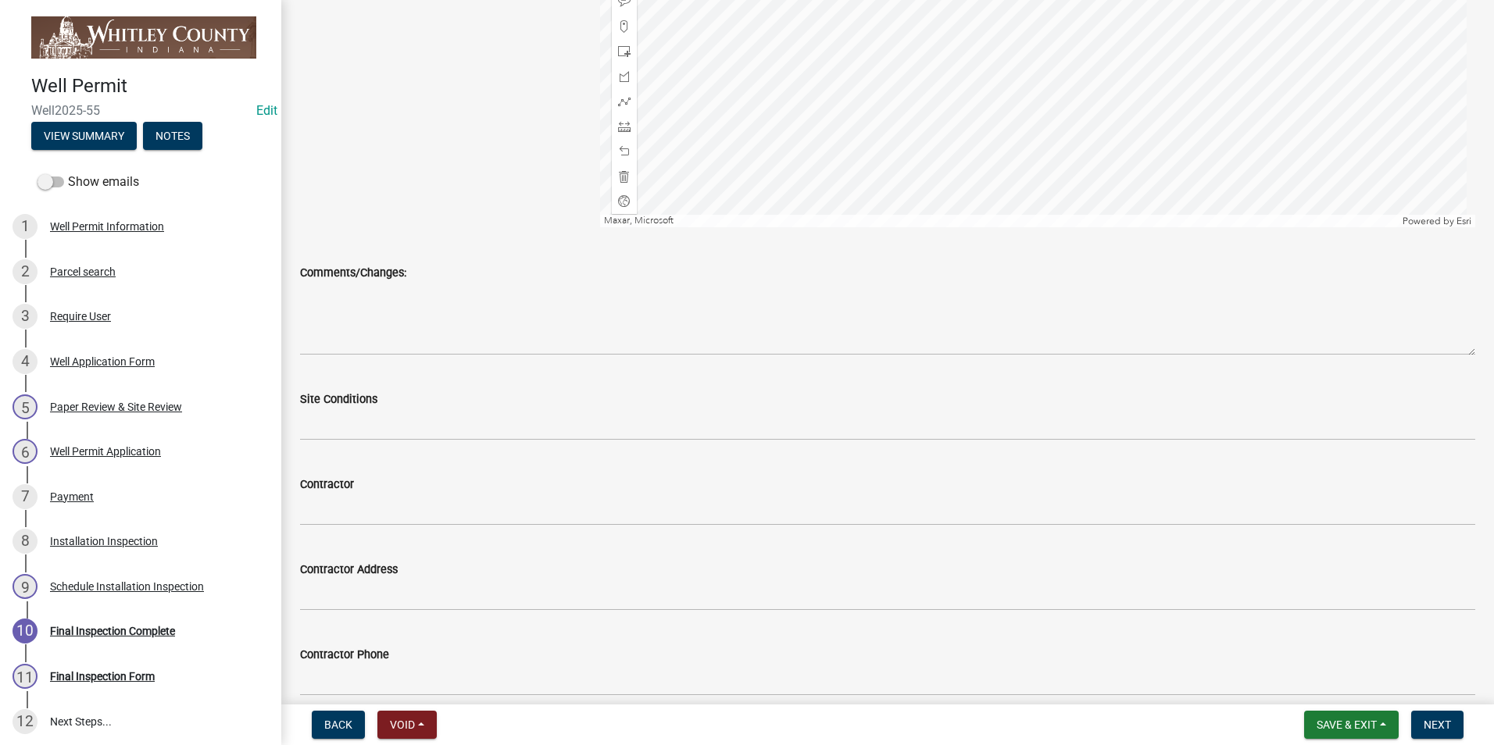
scroll to position [938, 0]
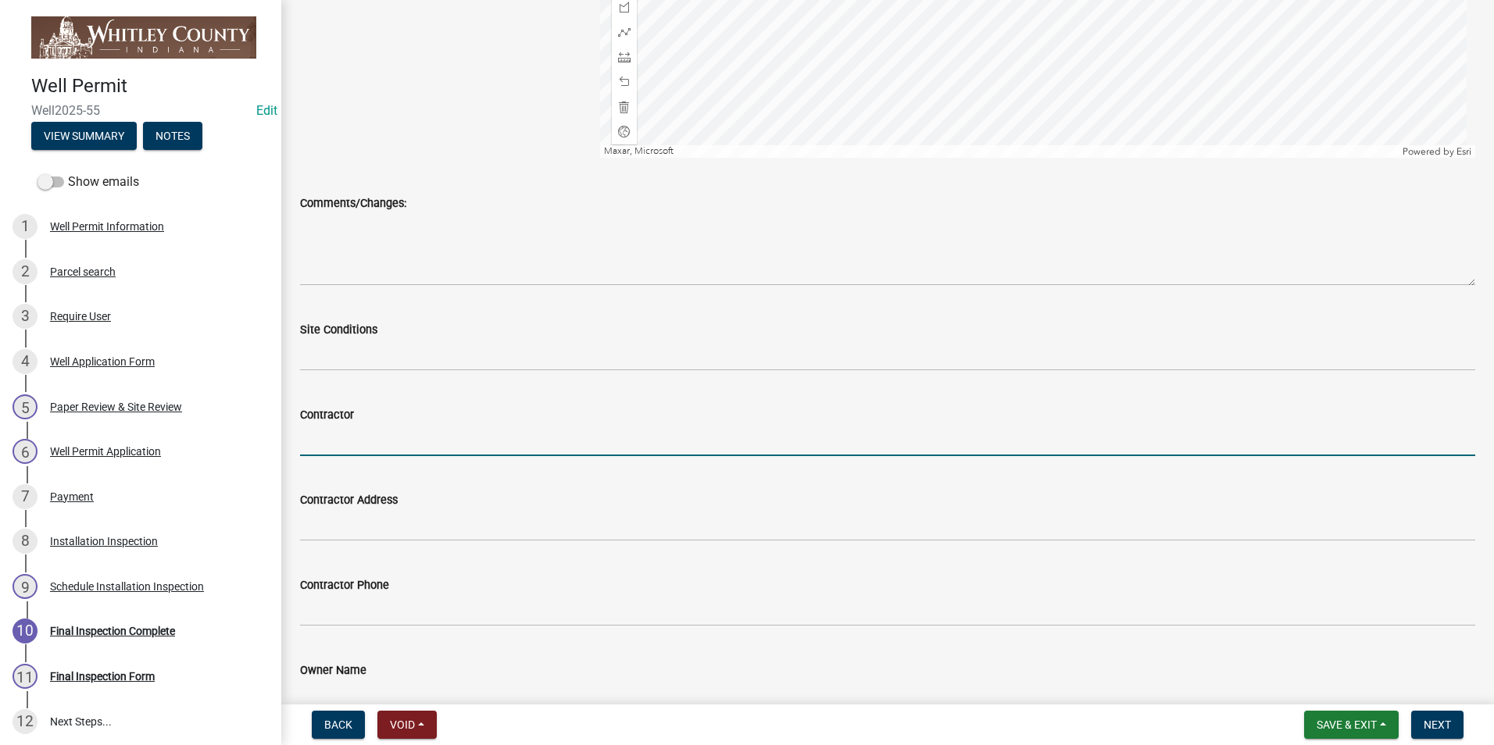
click at [355, 438] on input "Contractor" at bounding box center [887, 440] width 1175 height 32
type input "[PERSON_NAME] well drilling"
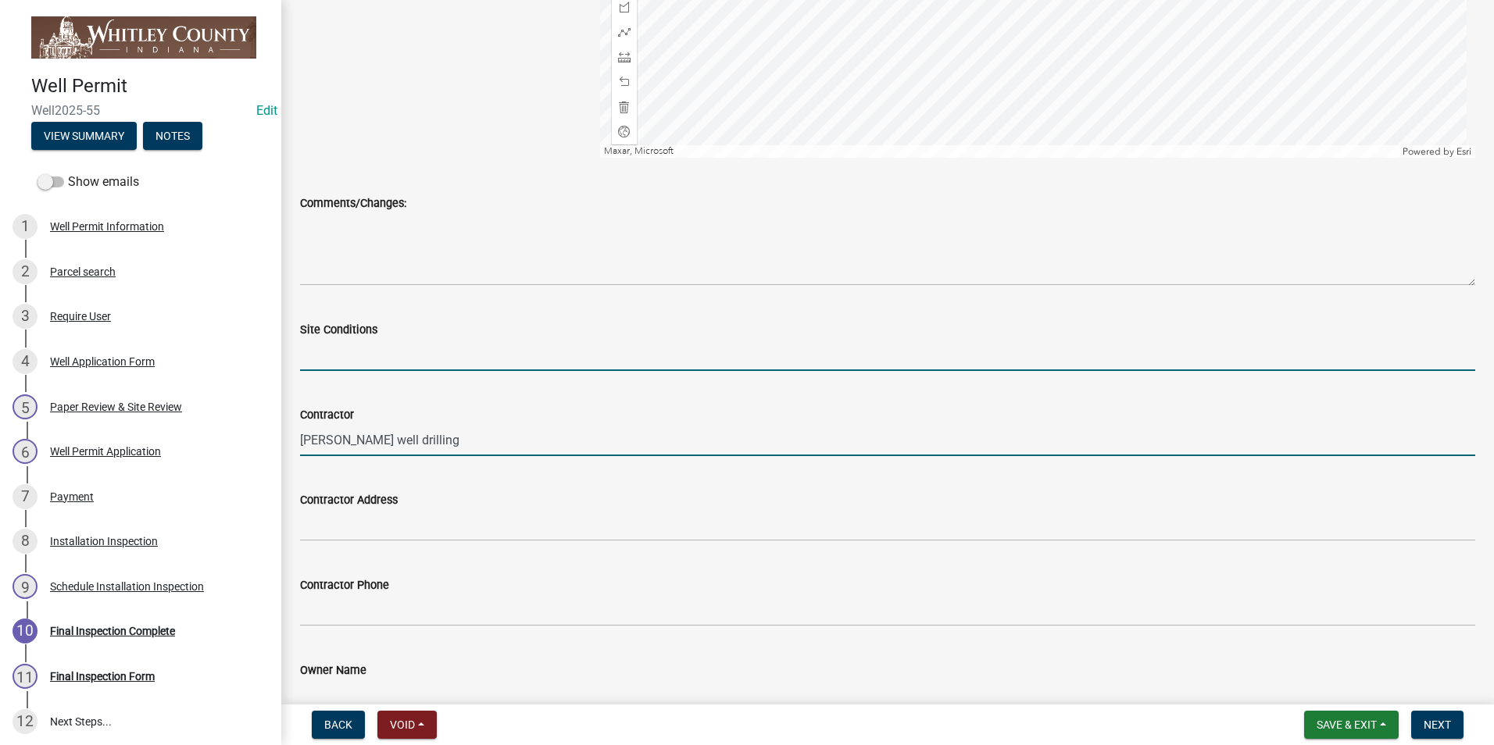
type input "dry"
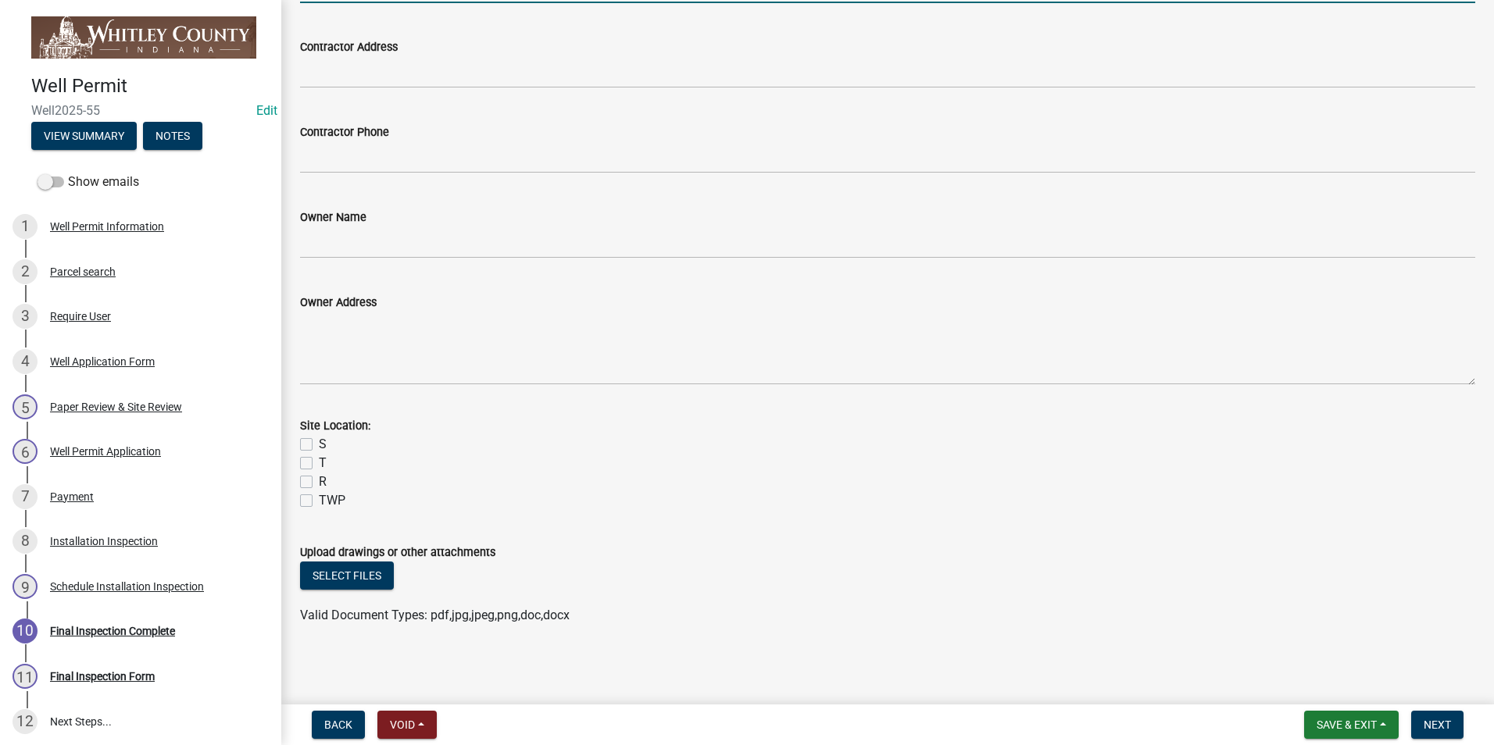
scroll to position [1392, 0]
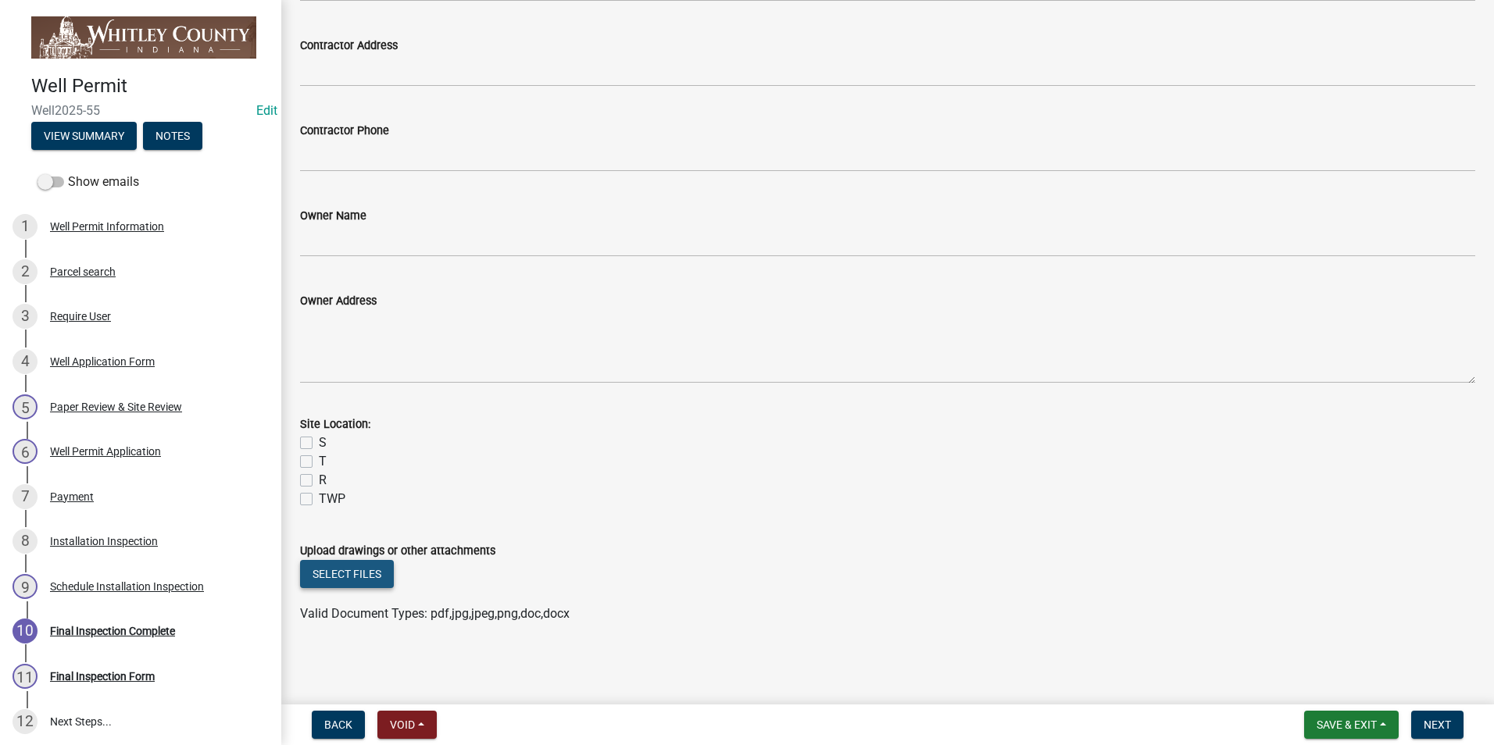
click at [353, 576] on button "Select files" at bounding box center [347, 574] width 94 height 28
click at [359, 573] on button "Select files" at bounding box center [347, 574] width 94 height 28
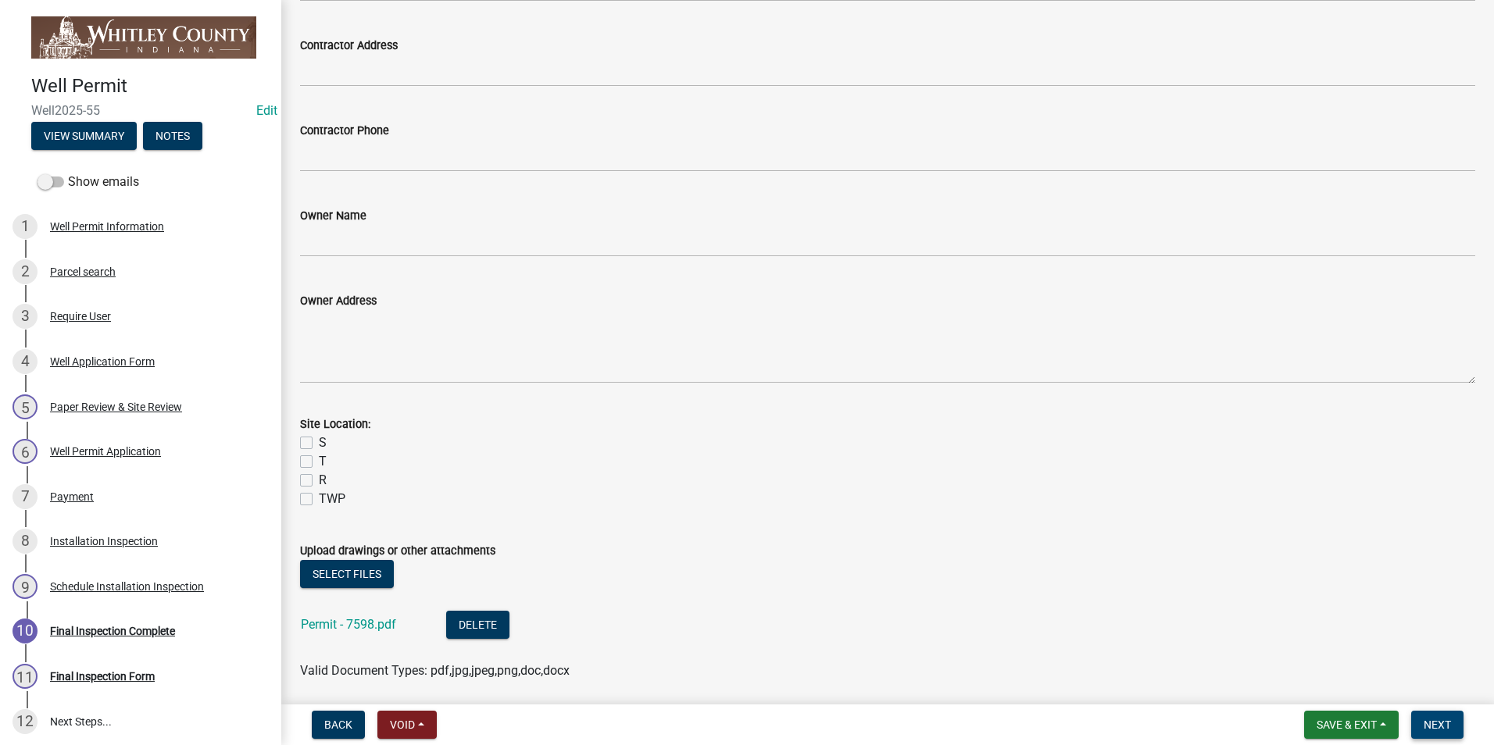
click at [1452, 731] on button "Next" at bounding box center [1437, 725] width 52 height 28
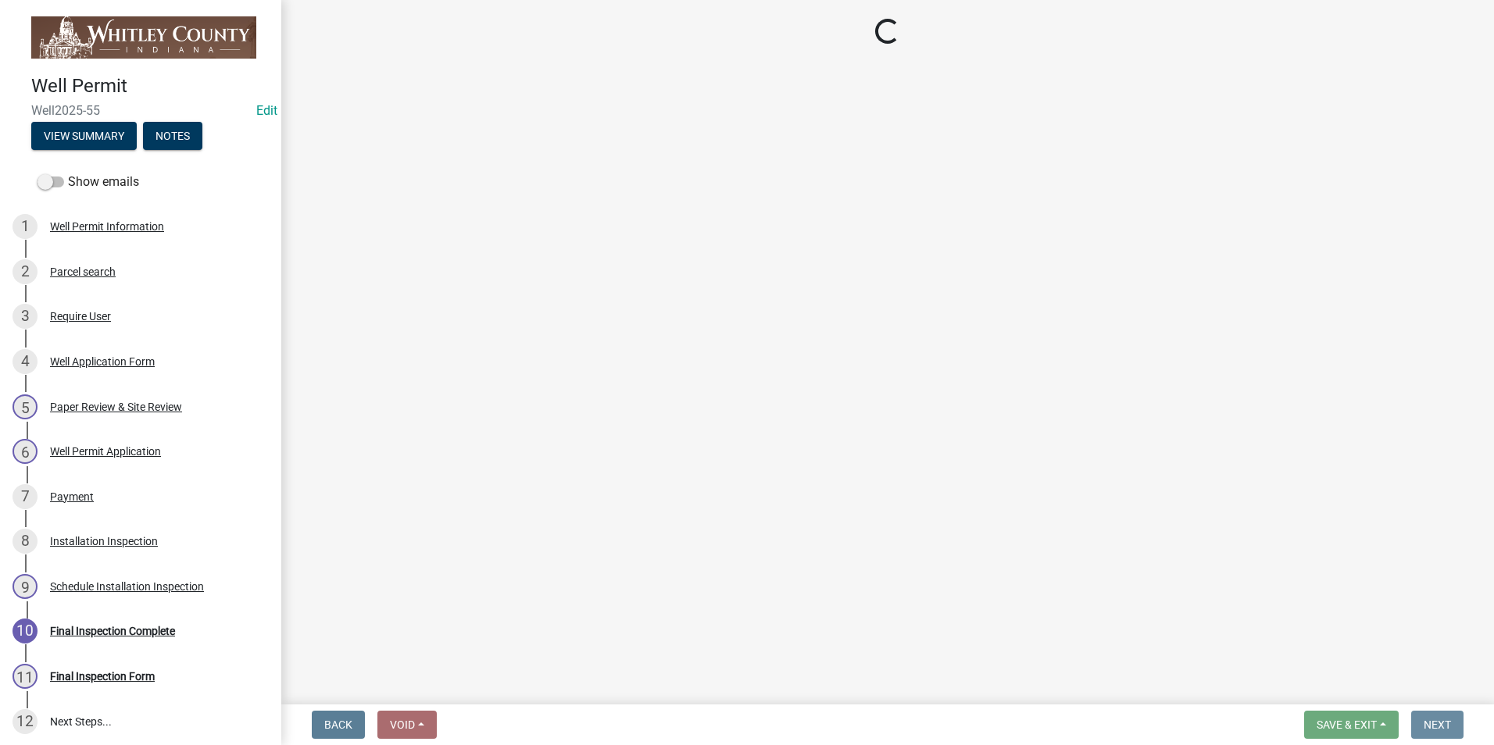
scroll to position [0, 0]
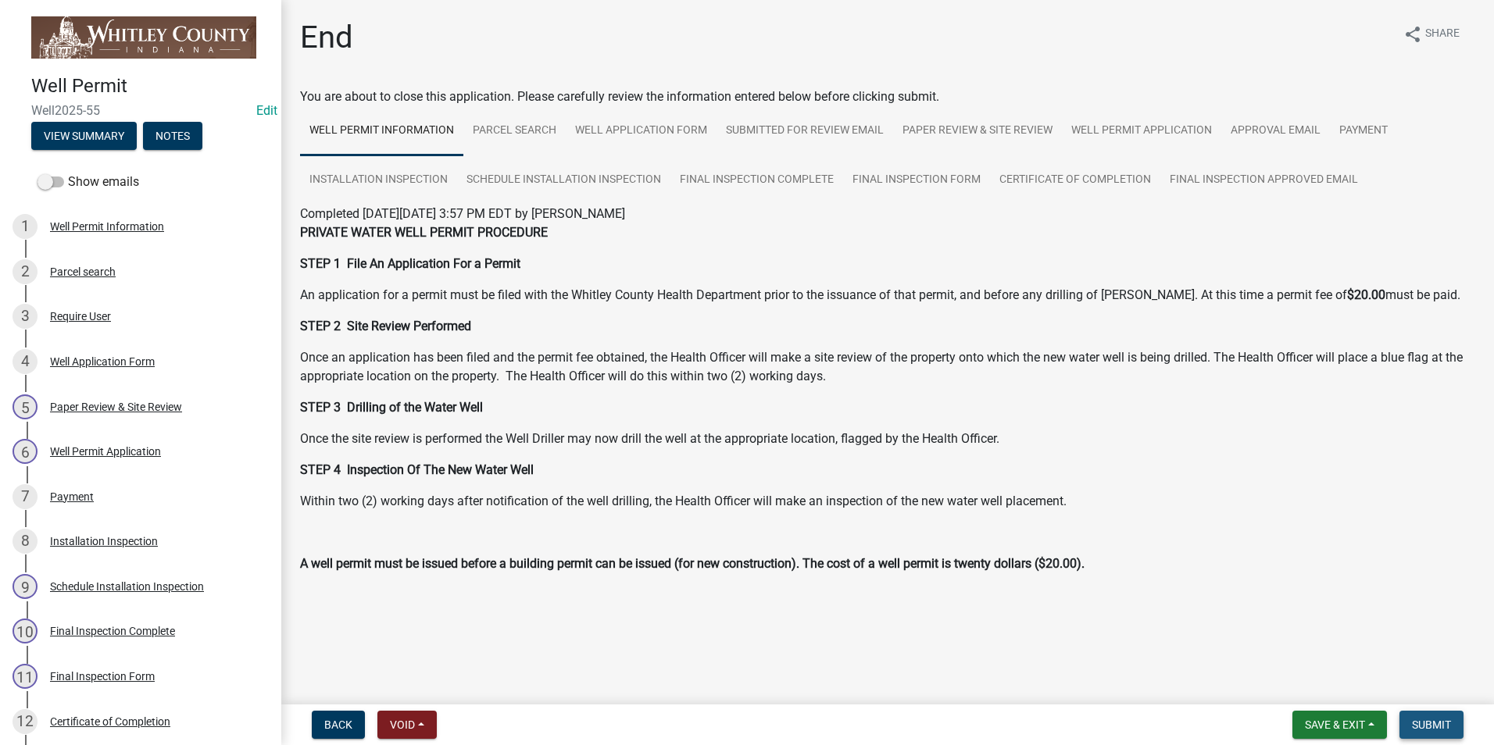
click at [1450, 727] on span "Submit" at bounding box center [1431, 725] width 39 height 13
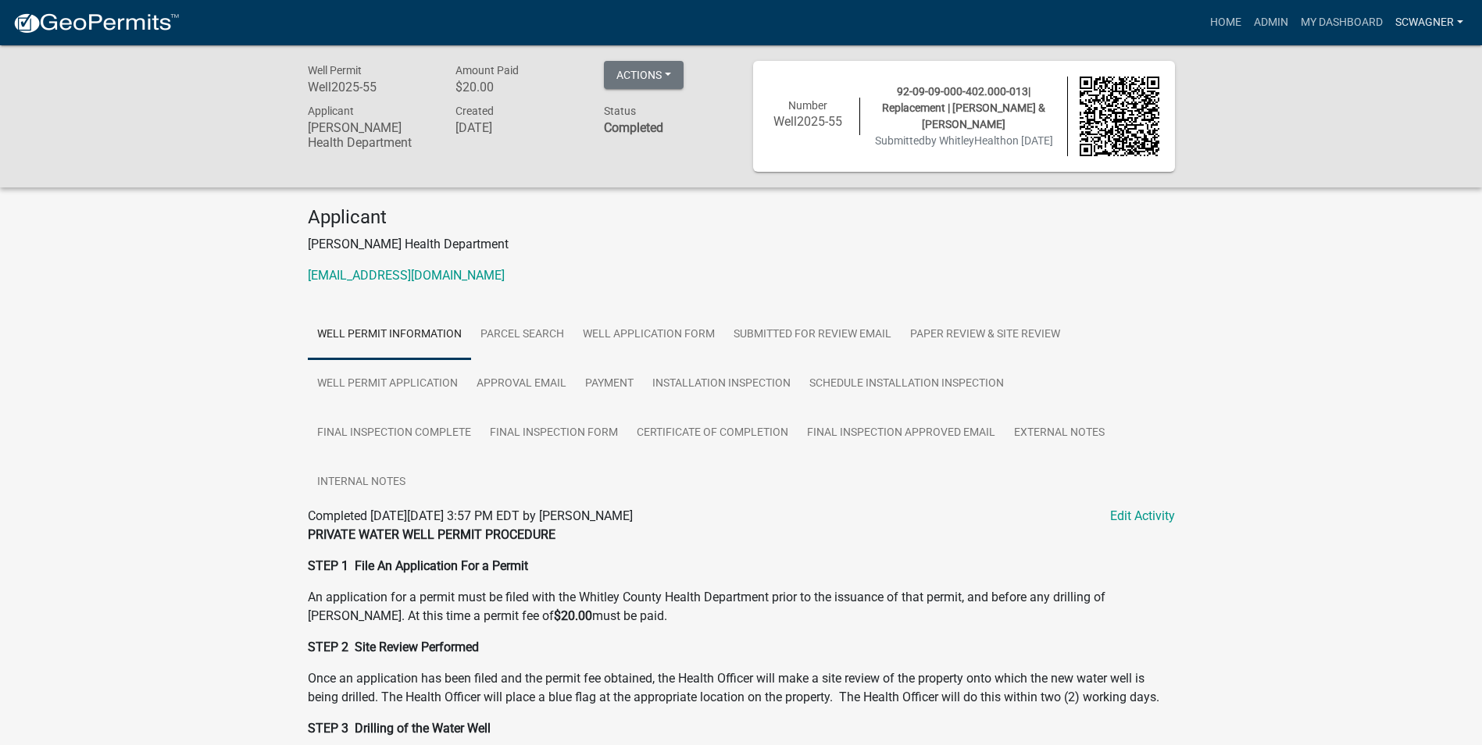
click at [1430, 27] on link "scwagner" at bounding box center [1429, 23] width 80 height 30
click at [1409, 60] on link "Admin" at bounding box center [1407, 64] width 125 height 38
